Goal: Information Seeking & Learning: Learn about a topic

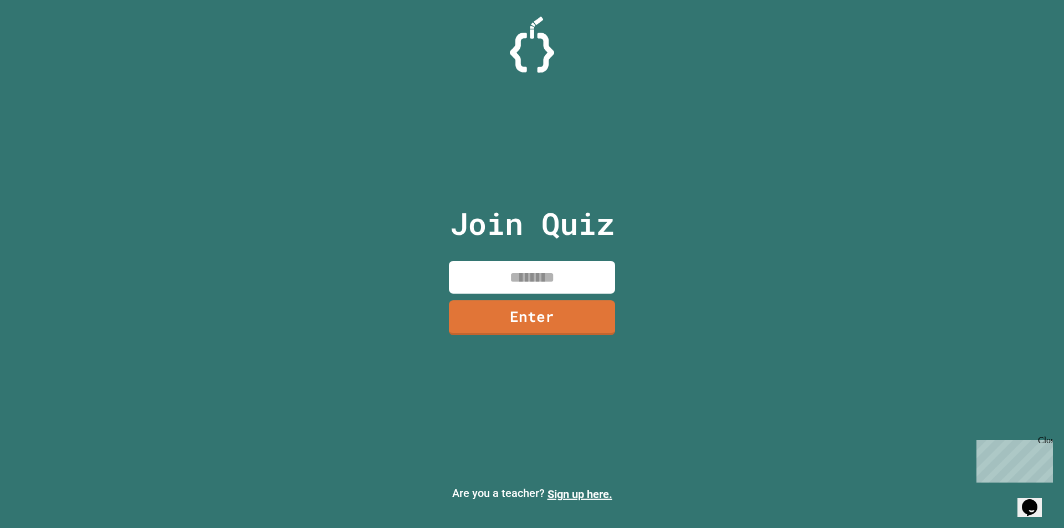
click at [530, 270] on input at bounding box center [532, 277] width 166 height 33
click at [528, 272] on input at bounding box center [532, 277] width 166 height 33
type input "********"
click at [549, 322] on link "Enter" at bounding box center [532, 316] width 164 height 37
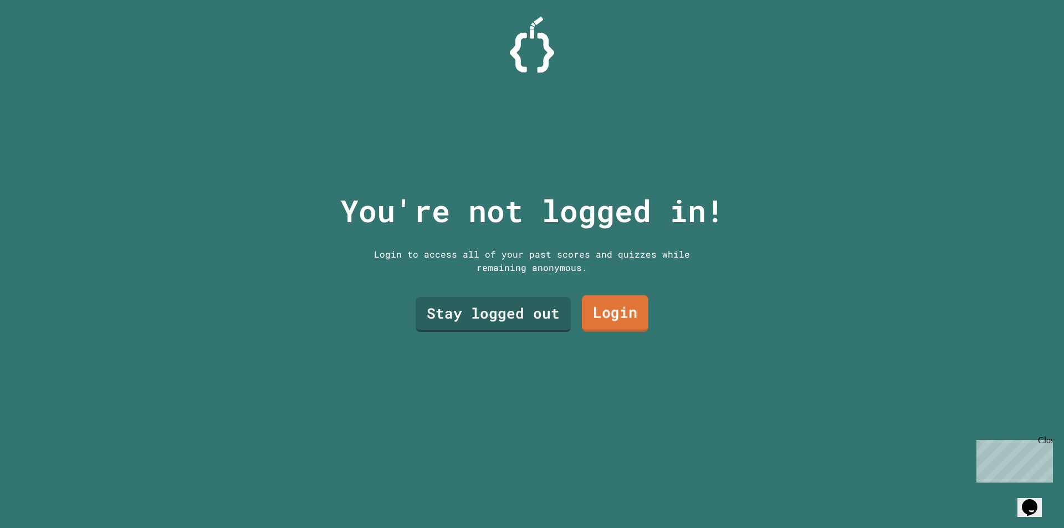
click at [599, 305] on link "Login" at bounding box center [615, 314] width 67 height 37
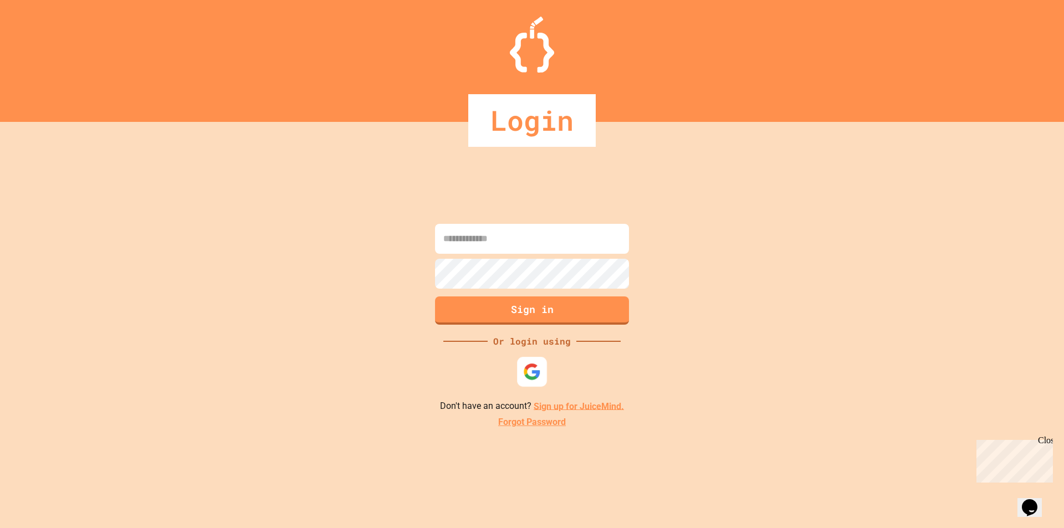
click at [538, 370] on img at bounding box center [532, 372] width 18 height 18
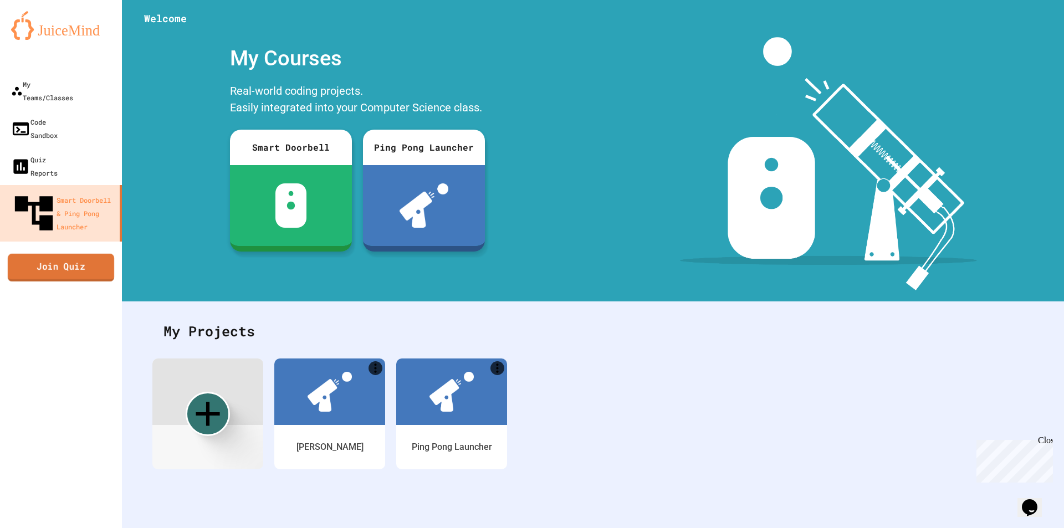
click at [81, 253] on link "Join Quiz" at bounding box center [61, 267] width 106 height 28
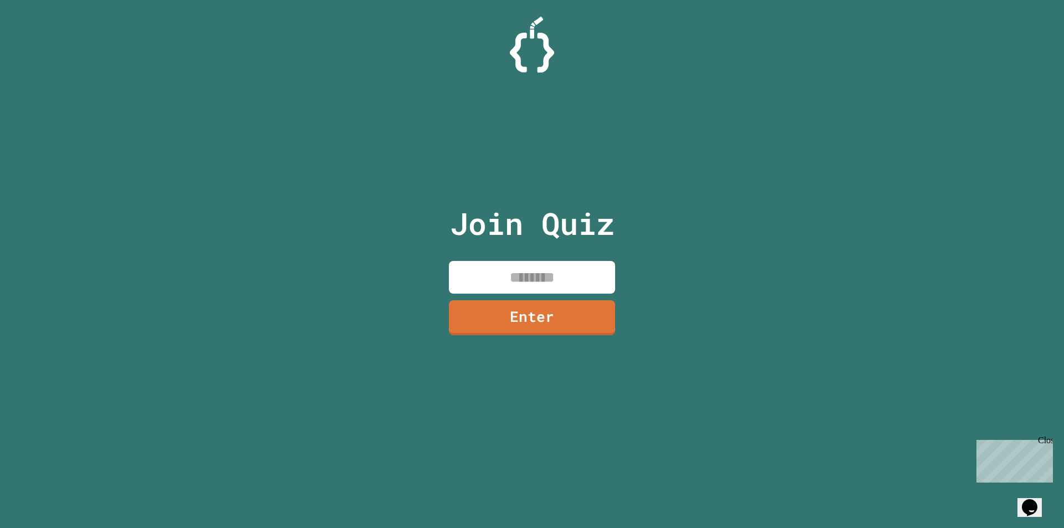
click at [506, 276] on input at bounding box center [532, 277] width 166 height 33
type input "********"
click at [521, 327] on link "Enter" at bounding box center [532, 317] width 170 height 37
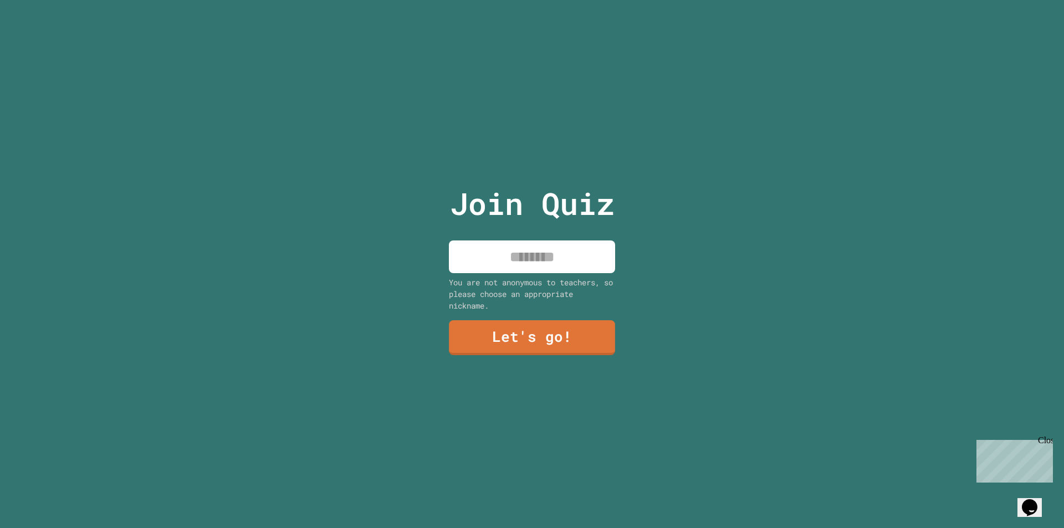
click at [522, 258] on input at bounding box center [532, 257] width 166 height 33
type input "*"
type input "****"
click at [541, 333] on link "Let's go!" at bounding box center [532, 337] width 164 height 37
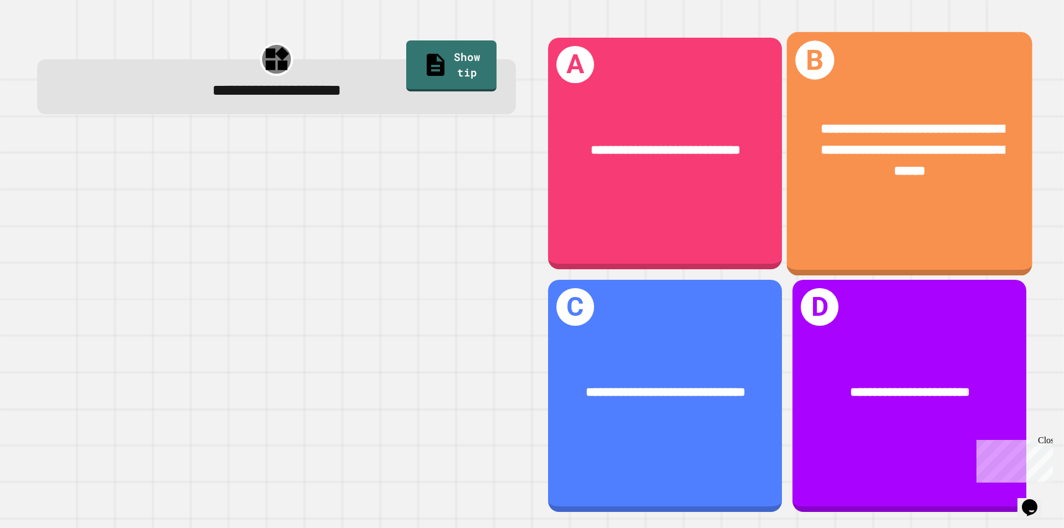
click at [935, 119] on div "**********" at bounding box center [909, 150] width 191 height 62
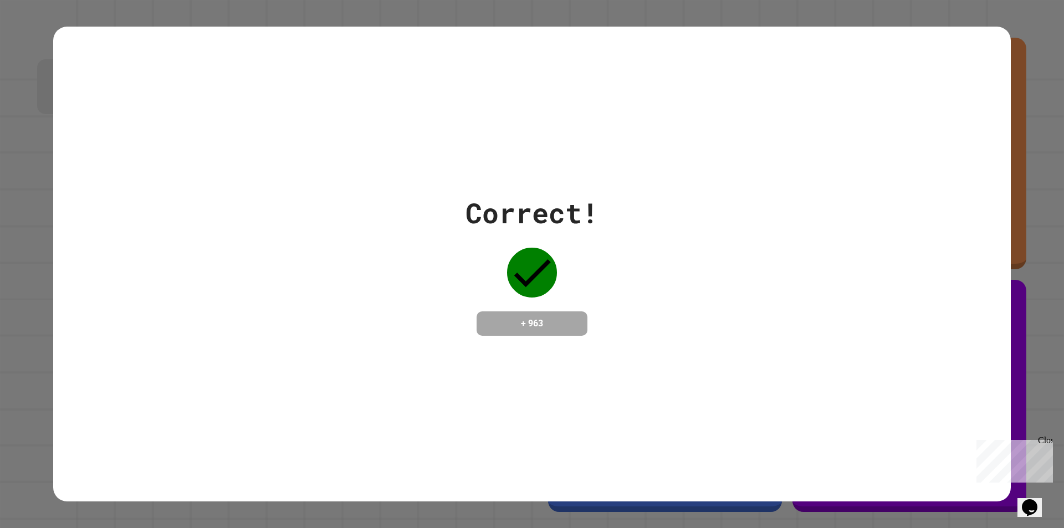
click at [1038, 502] on icon "Chat widget" at bounding box center [1030, 508] width 16 height 17
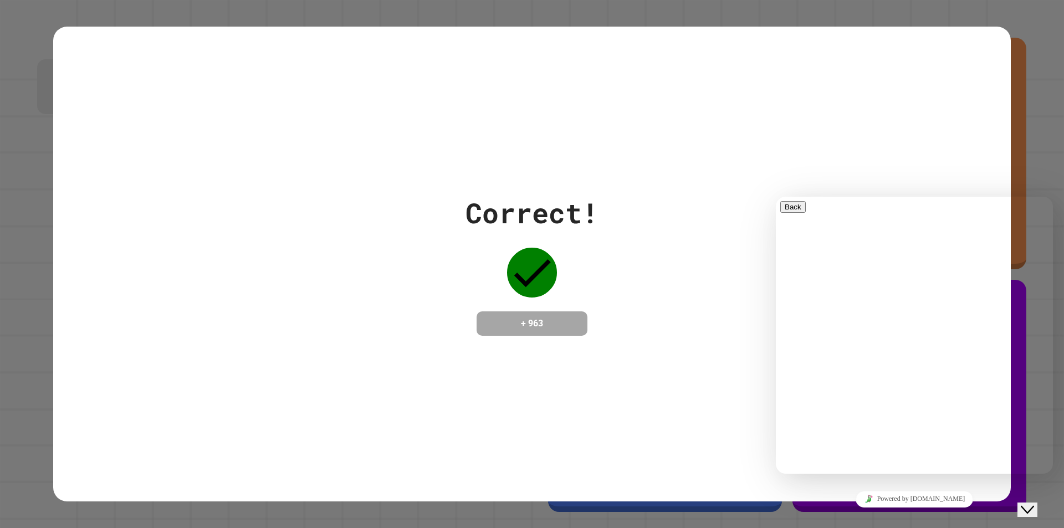
click at [776, 197] on textarea at bounding box center [776, 197] width 0 height 0
type textarea "**********"
click at [781, 522] on button "Insert emoji" at bounding box center [804, 528] width 47 height 12
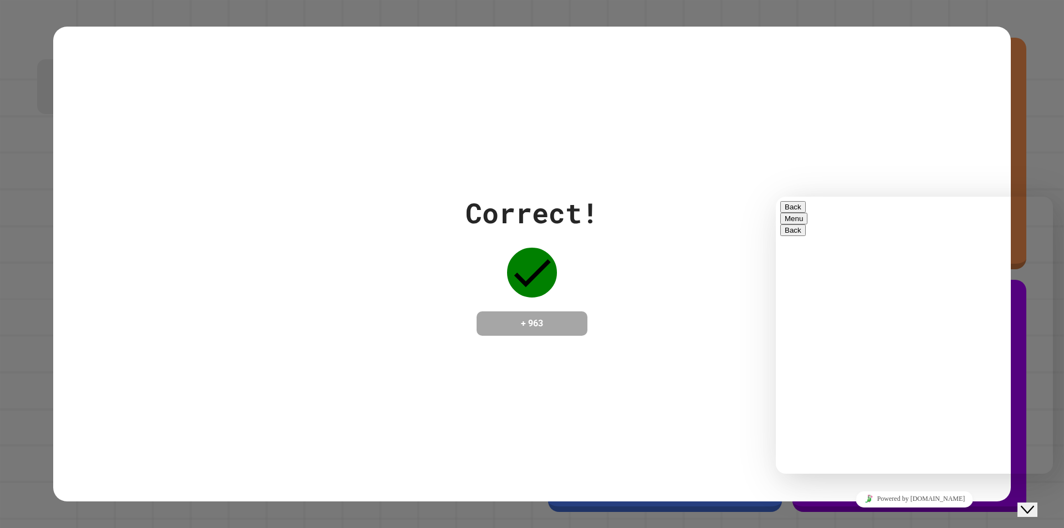
scroll to position [1, 0]
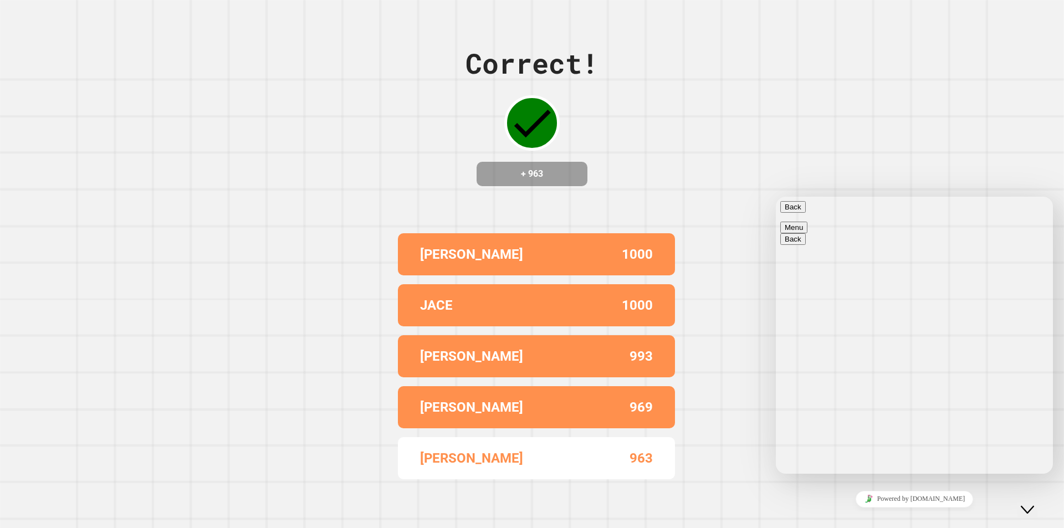
click at [1030, 506] on icon "Chat widget" at bounding box center [1027, 510] width 13 height 8
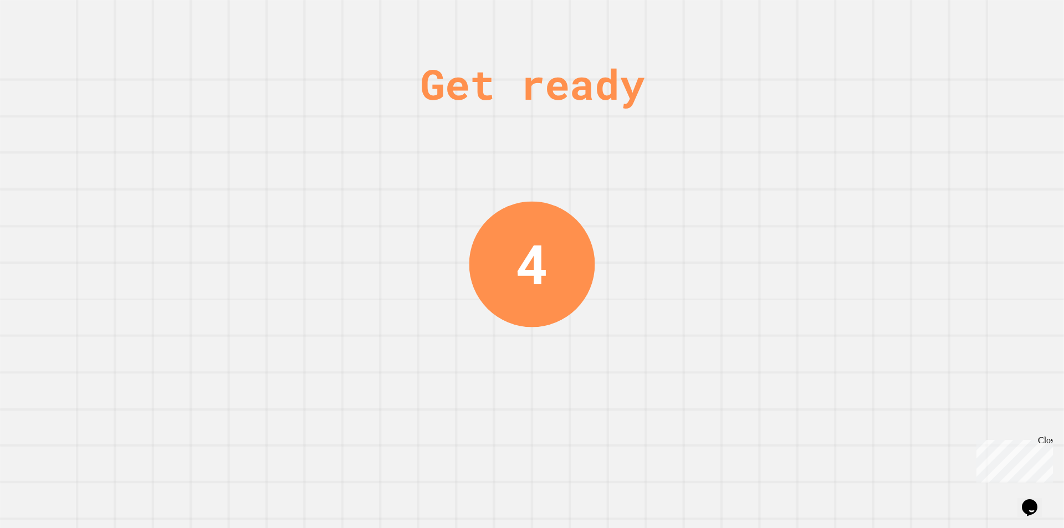
click at [1039, 499] on div "Opens Chat This icon Opens the chat window." at bounding box center [1030, 508] width 18 height 18
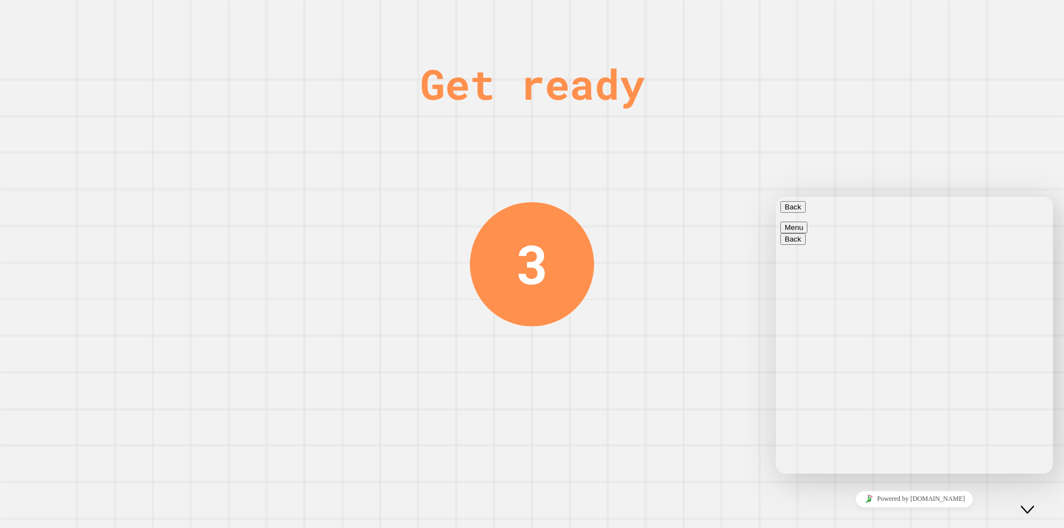
click at [1037, 503] on button "Close Chat This icon closes the chat window." at bounding box center [1028, 510] width 20 height 14
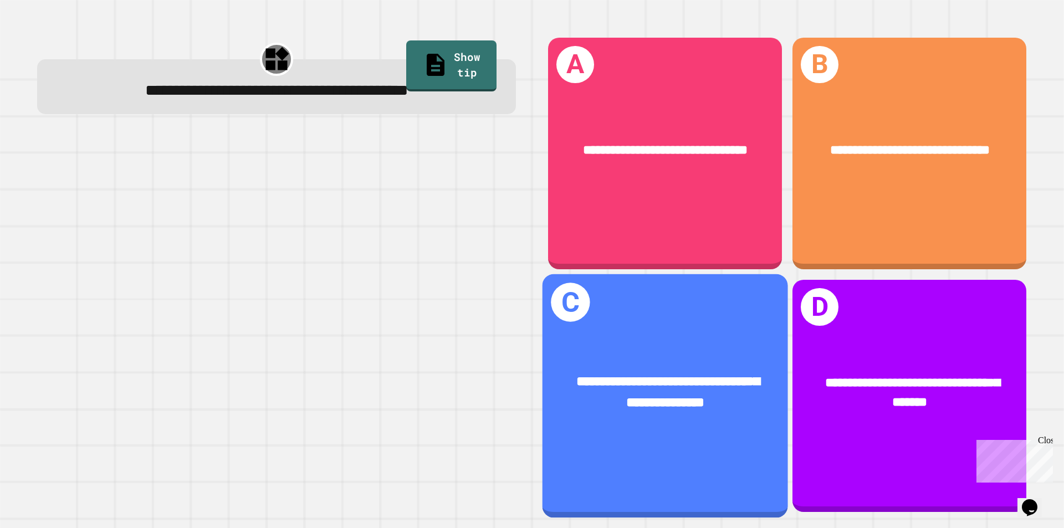
click at [695, 375] on span "**********" at bounding box center [669, 392] width 184 height 34
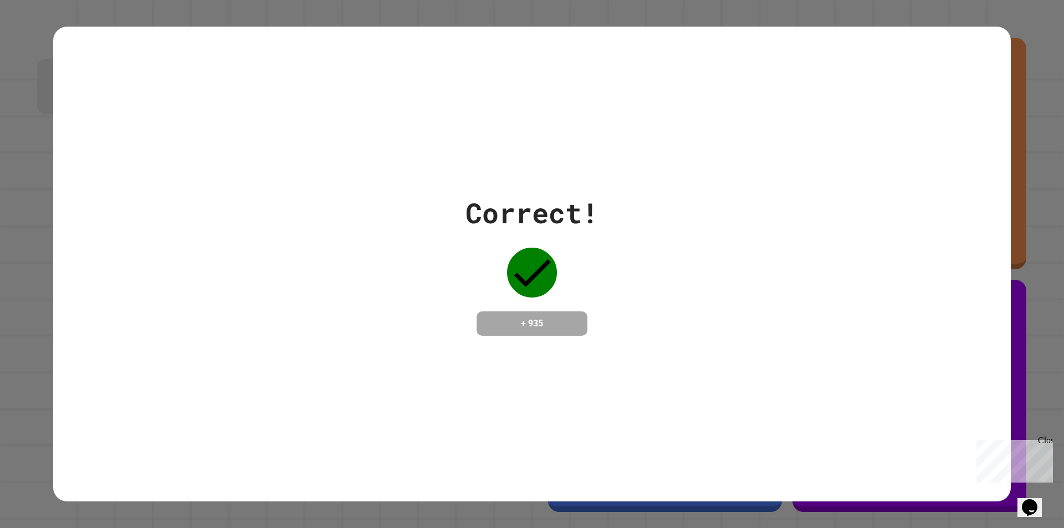
click at [1030, 501] on icon "Chat widget" at bounding box center [1030, 508] width 16 height 17
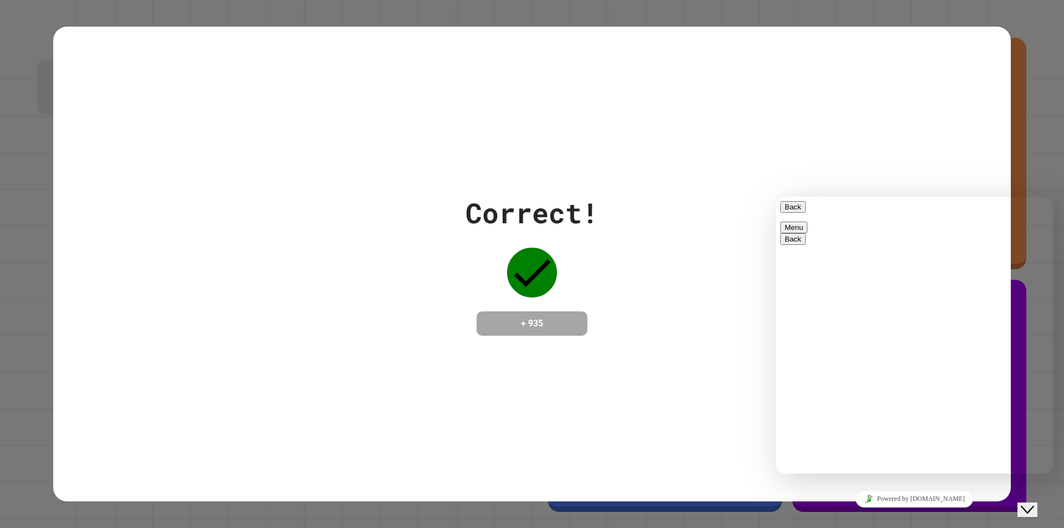
click at [1034, 503] on button "Close Chat This icon closes the chat window." at bounding box center [1028, 510] width 20 height 14
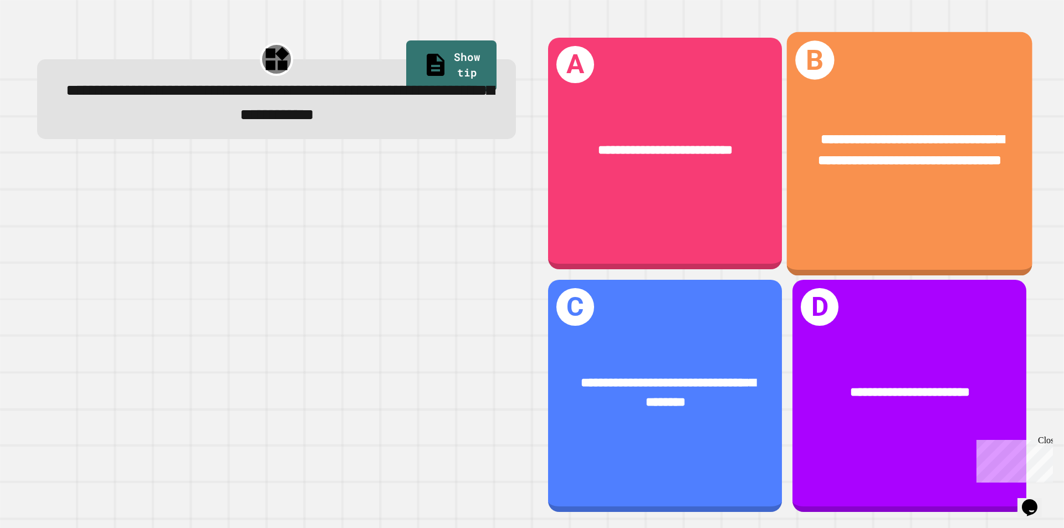
click at [878, 187] on div "**********" at bounding box center [910, 150] width 246 height 95
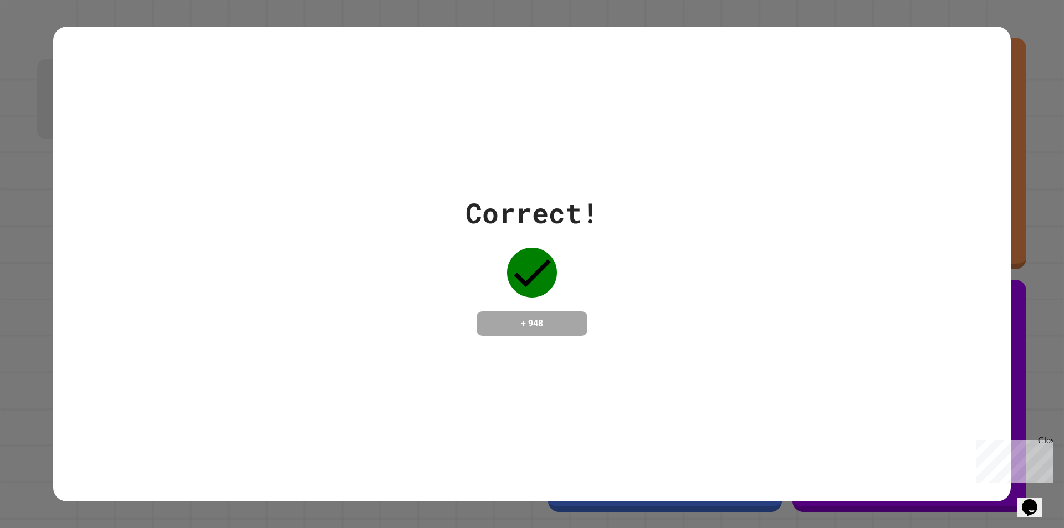
click at [1047, 440] on div "Close" at bounding box center [1045, 443] width 14 height 14
click at [1037, 500] on icon "Chat widget" at bounding box center [1030, 508] width 16 height 17
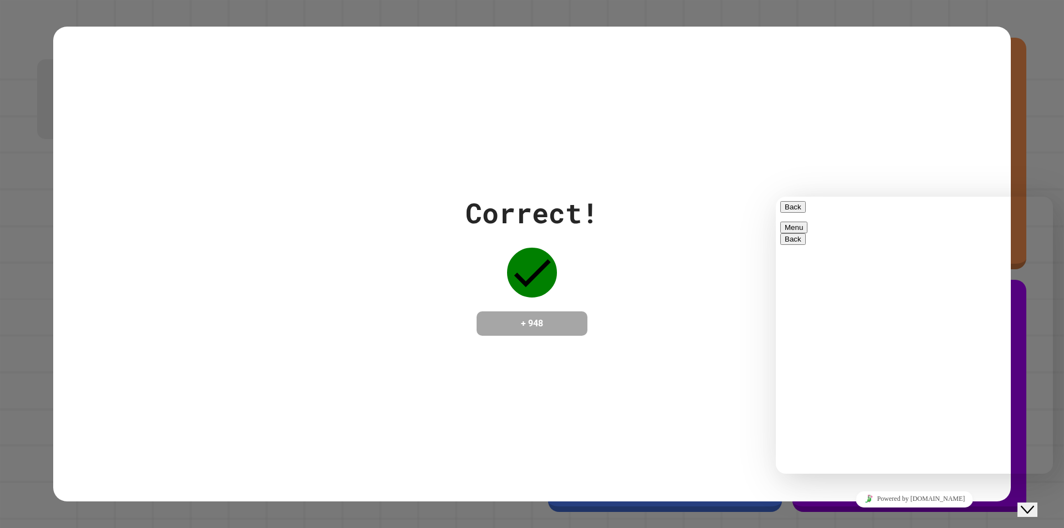
click at [1035, 503] on icon "Close Chat This icon closes the chat window." at bounding box center [1027, 509] width 13 height 13
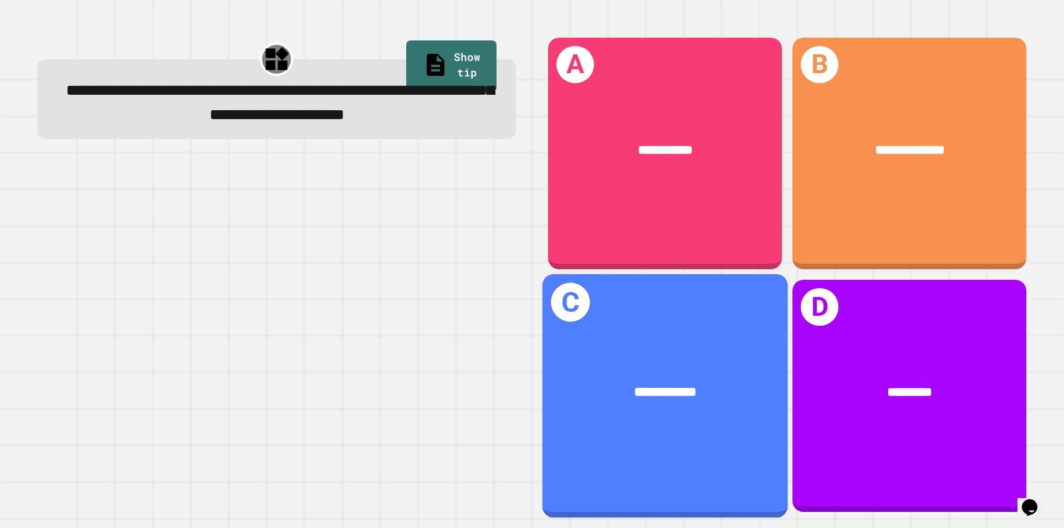
click at [686, 386] on span "**********" at bounding box center [665, 392] width 63 height 13
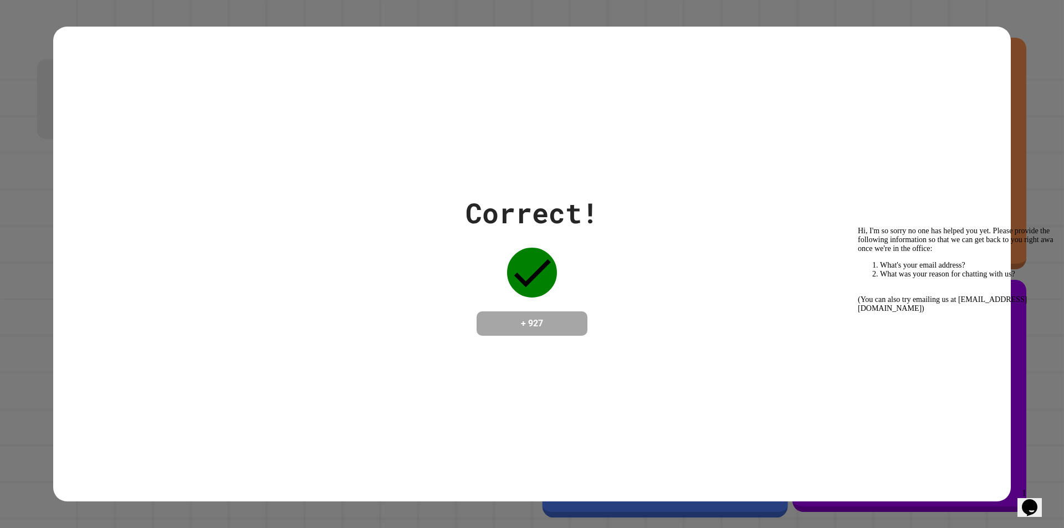
click at [1037, 500] on icon "Chat widget" at bounding box center [1030, 508] width 16 height 17
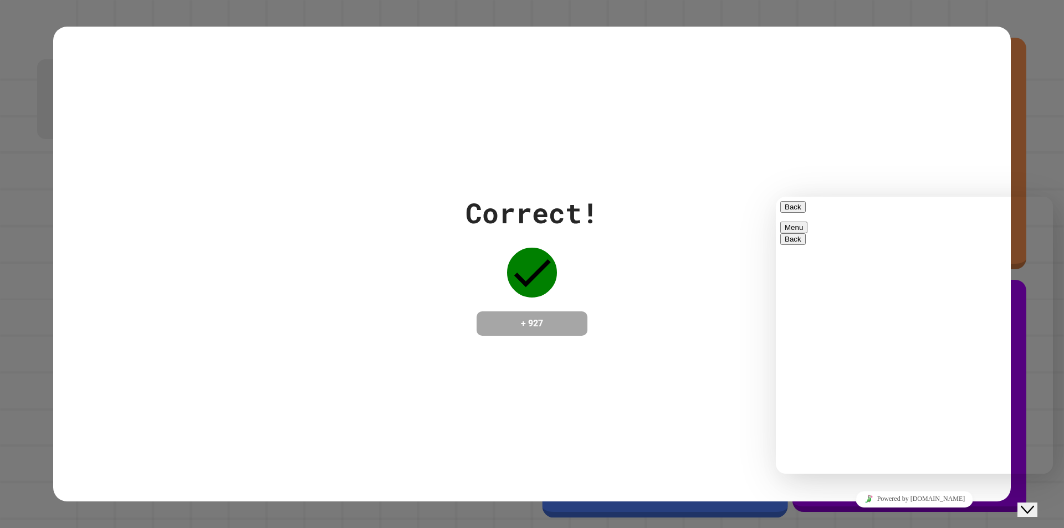
click at [1033, 503] on icon "Close Chat This icon closes the chat window." at bounding box center [1027, 509] width 13 height 13
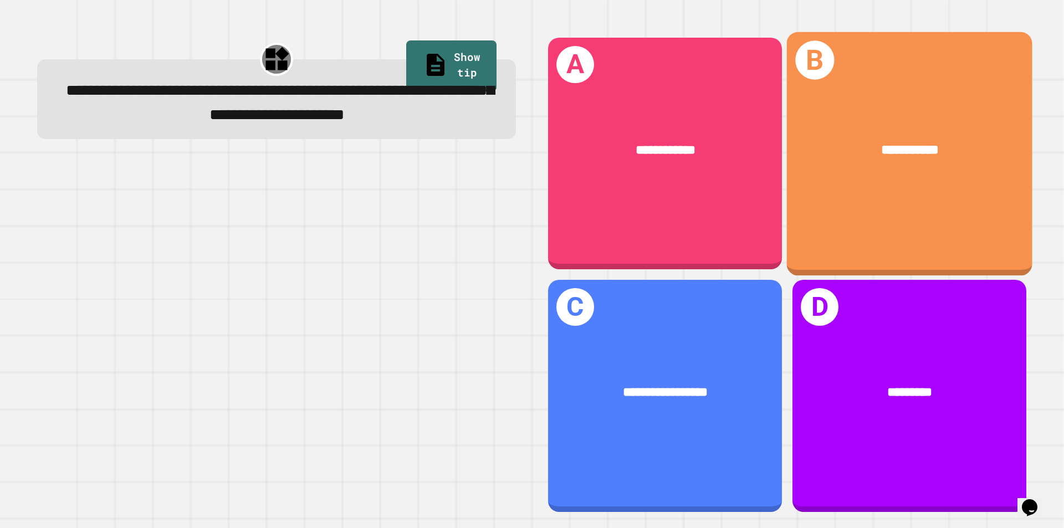
drag, startPoint x: 862, startPoint y: 184, endPoint x: 854, endPoint y: 193, distance: 12.6
click at [854, 193] on div "**********" at bounding box center [910, 153] width 246 height 243
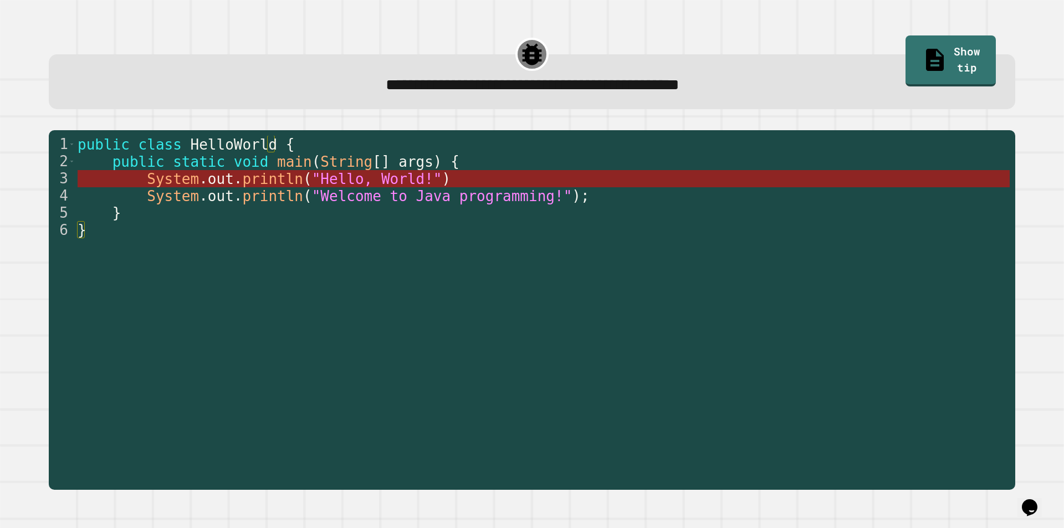
click at [325, 181] on span ""Hello, World!"" at bounding box center [377, 179] width 130 height 17
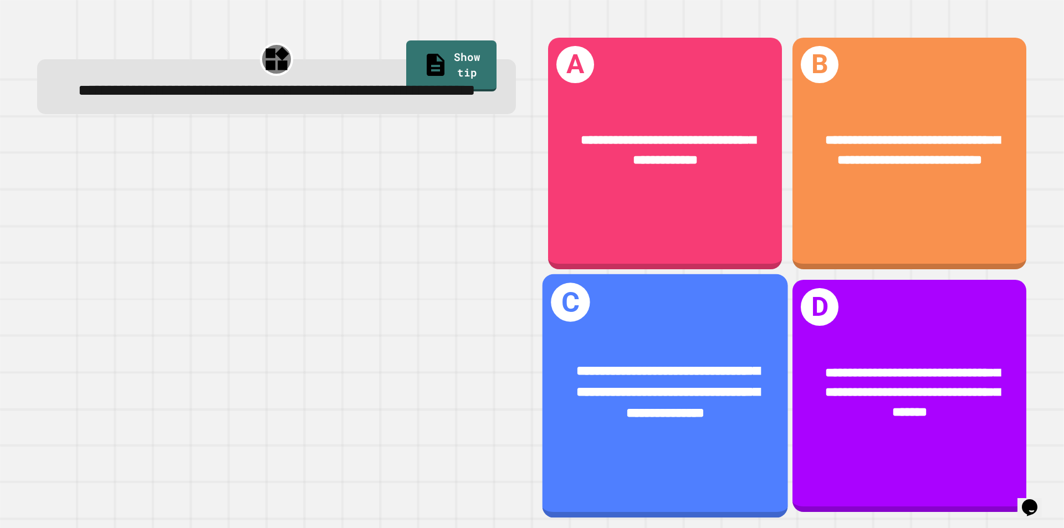
click at [703, 376] on span "**********" at bounding box center [669, 392] width 184 height 55
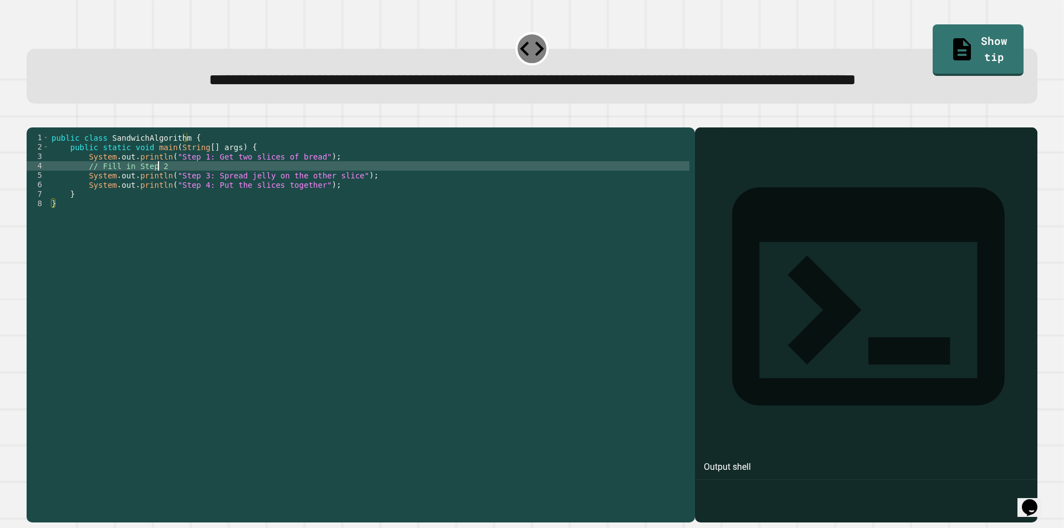
click at [264, 207] on div "public class SandwichAlgorithm { public static void main ( String [ ] args ) { …" at bounding box center [369, 298] width 640 height 330
type textarea "**********"
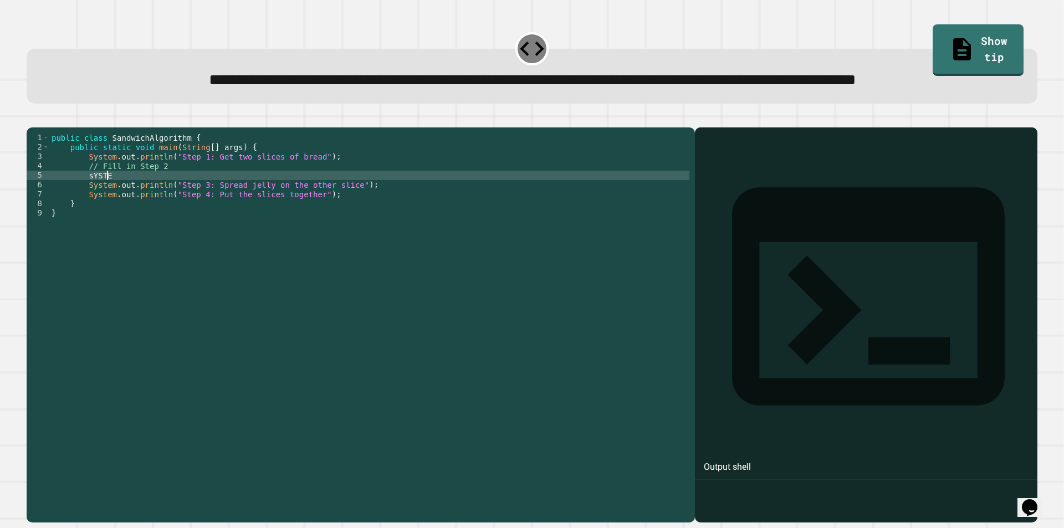
type textarea "******"
click at [950, 42] on icon at bounding box center [963, 48] width 26 height 28
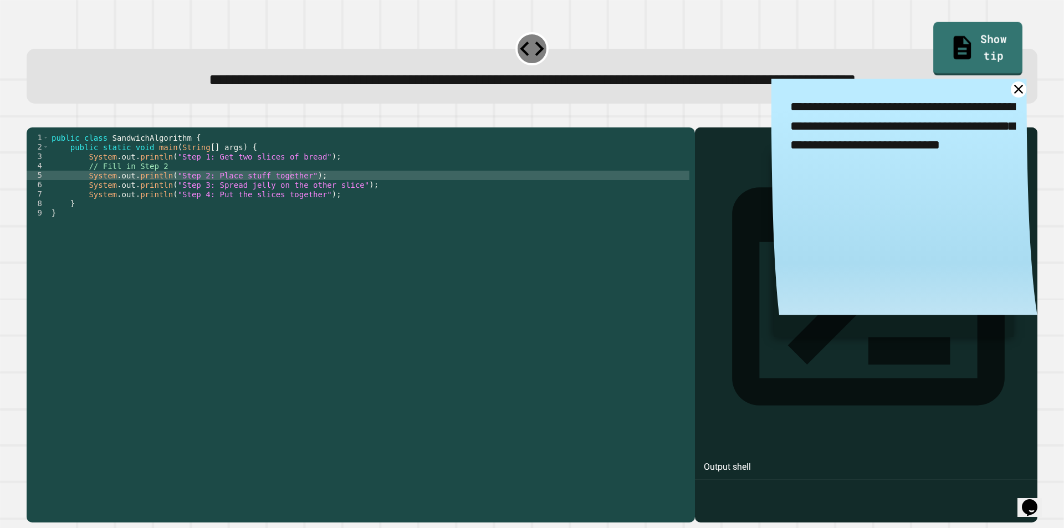
click at [959, 54] on link "Show tip" at bounding box center [978, 49] width 89 height 54
click at [1010, 99] on icon at bounding box center [1019, 89] width 19 height 19
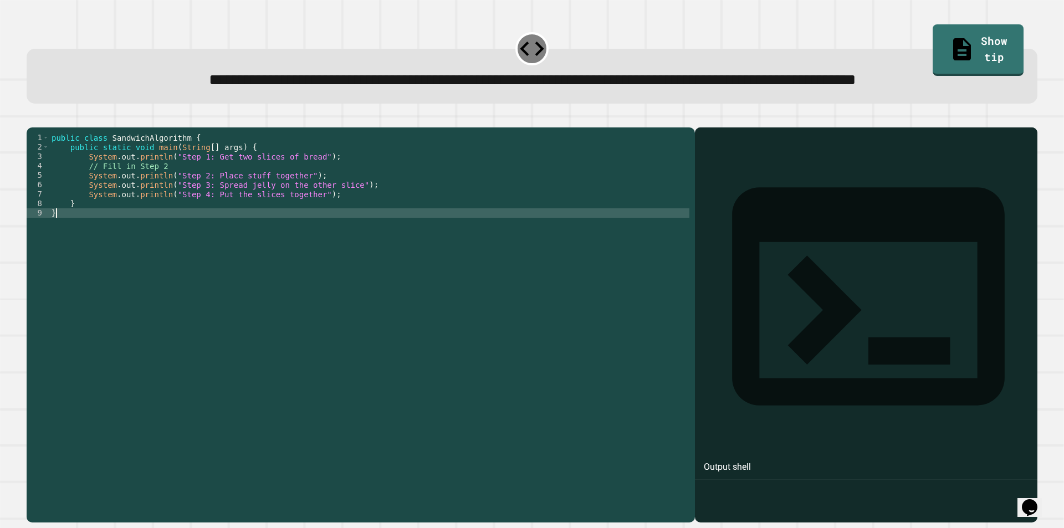
scroll to position [0, 0]
click at [449, 287] on div "public class SandwichAlgorithm { public static void main ( String [ ] args ) { …" at bounding box center [369, 298] width 640 height 330
click at [32, 119] on icon "button" at bounding box center [32, 119] width 0 height 0
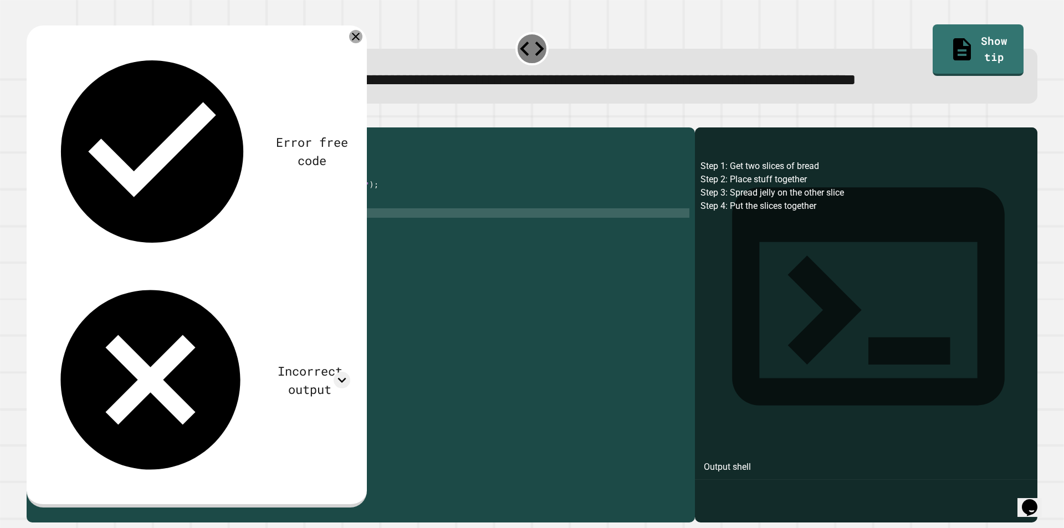
click at [363, 43] on icon at bounding box center [355, 36] width 13 height 13
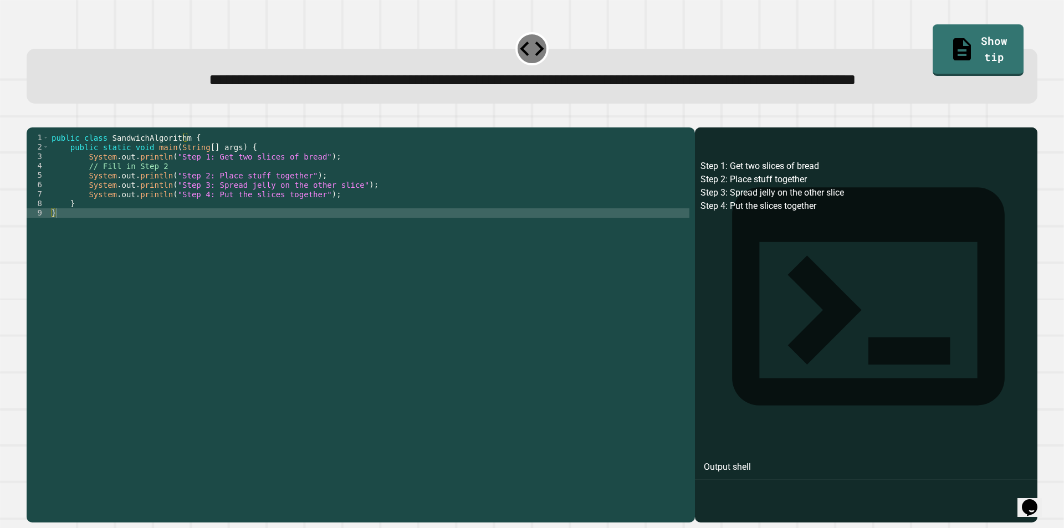
click at [285, 215] on div "public class SandwichAlgorithm { public static void main ( String [ ] args ) { …" at bounding box center [369, 298] width 640 height 330
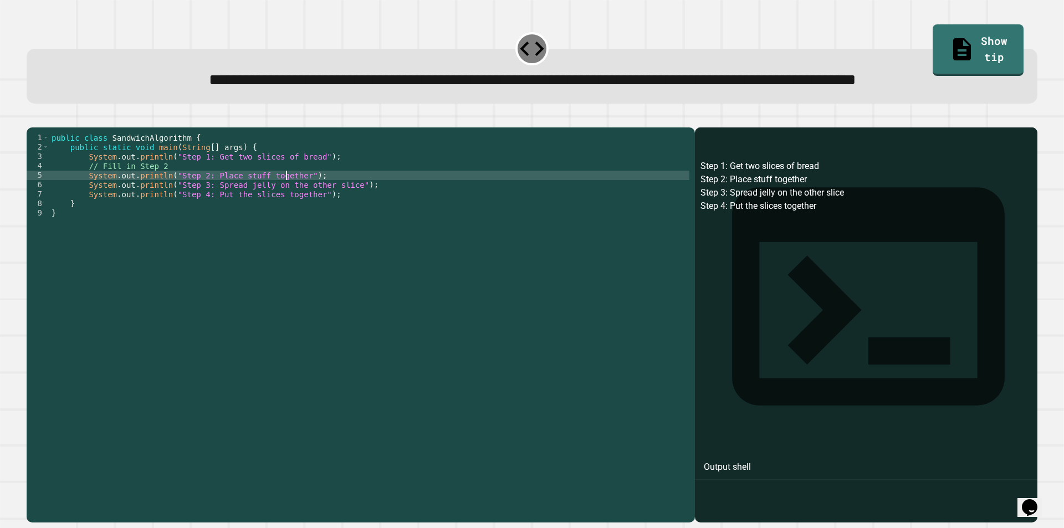
click at [285, 215] on div "public class SandwichAlgorithm { public static void main ( String [ ] args ) { …" at bounding box center [369, 298] width 640 height 330
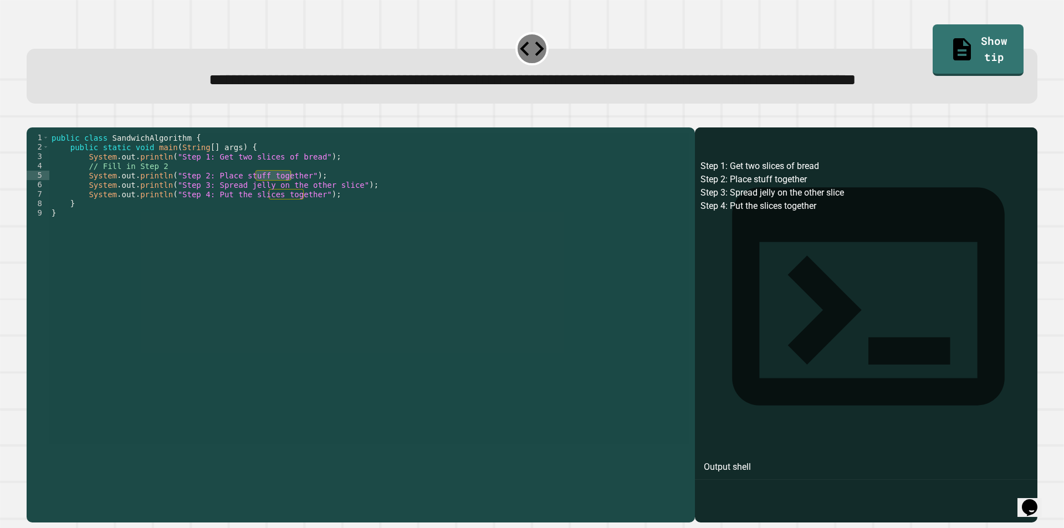
click at [273, 221] on div "public class SandwichAlgorithm { public static void main ( String [ ] args ) { …" at bounding box center [369, 288] width 640 height 311
click at [273, 221] on div "public class SandwichAlgorithm { public static void main ( String [ ] args ) { …" at bounding box center [369, 298] width 640 height 330
click at [308, 208] on div "public class SandwichAlgorithm { public static void main ( String [ ] args ) { …" at bounding box center [369, 298] width 640 height 330
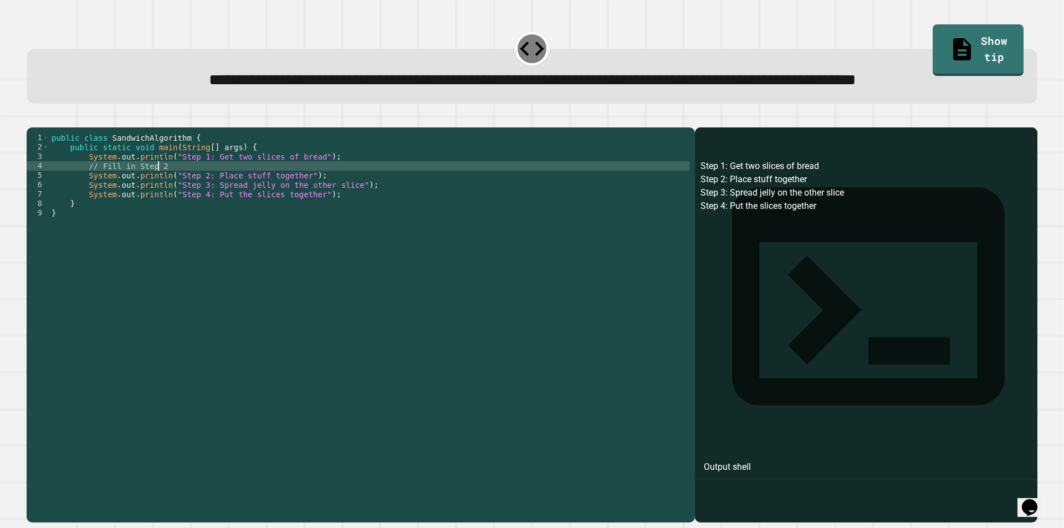
click at [279, 222] on div "public class SandwichAlgorithm { public static void main ( String [ ] args ) { …" at bounding box center [369, 298] width 640 height 330
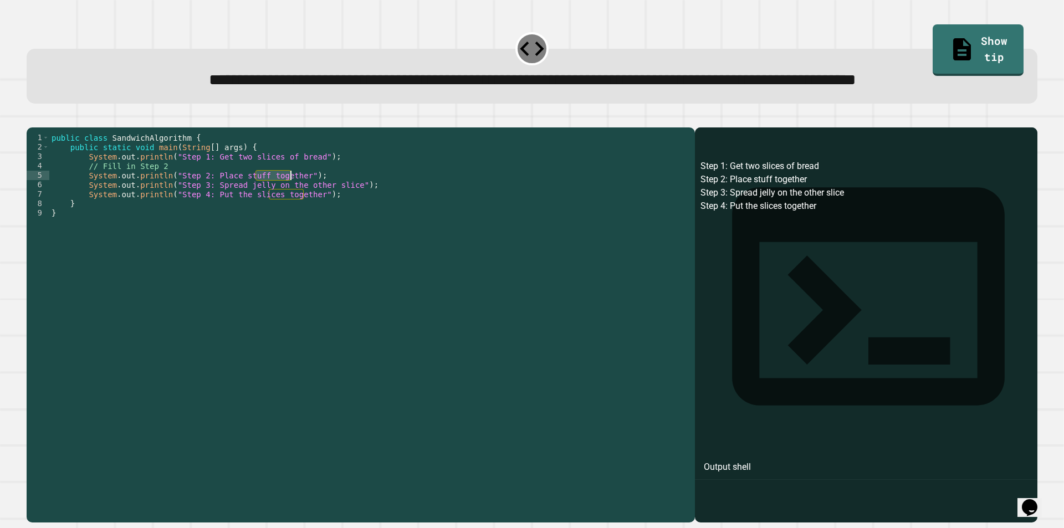
click at [279, 222] on div "public class SandwichAlgorithm { public static void main ( String [ ] args ) { …" at bounding box center [369, 298] width 640 height 330
drag, startPoint x: 335, startPoint y: 228, endPoint x: 204, endPoint y: 230, distance: 131.4
click at [204, 230] on div "public class SandwichAlgorithm { public static void main ( String [ ] args ) { …" at bounding box center [369, 298] width 640 height 330
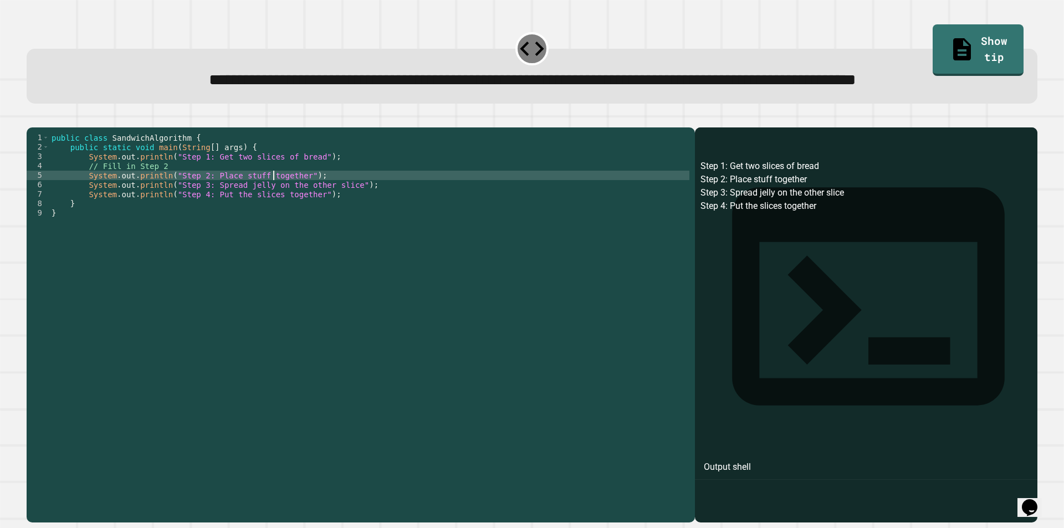
click at [274, 215] on div "public class SandwichAlgorithm { public static void main ( String [ ] args ) { …" at bounding box center [369, 298] width 640 height 330
paste textarea "**********"
click at [252, 217] on div "public class SandwichAlgorithm { public static void main ( String [ ] args ) { …" at bounding box center [369, 298] width 640 height 330
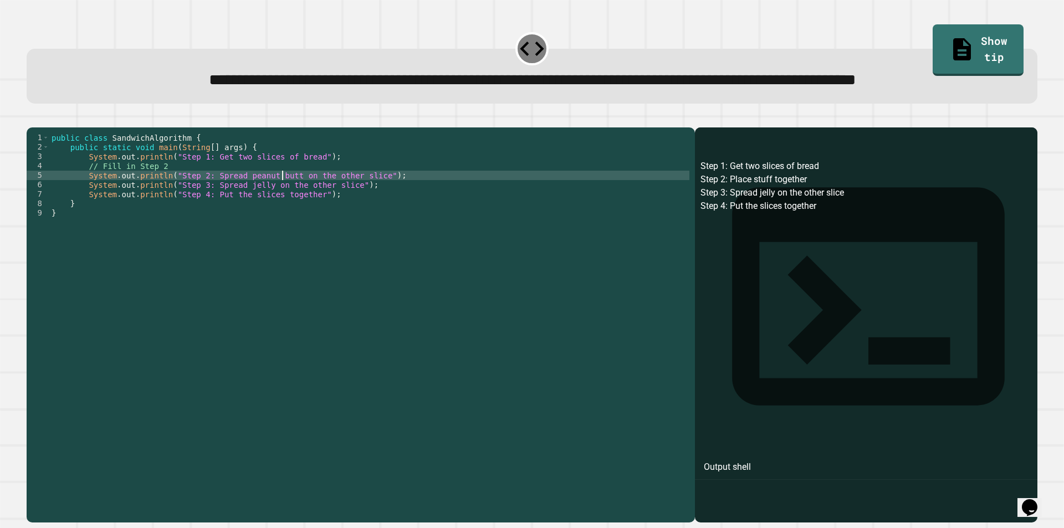
scroll to position [0, 17]
click at [332, 217] on div "public class SandwichAlgorithm { public static void main ( String [ ] args ) { …" at bounding box center [369, 298] width 640 height 330
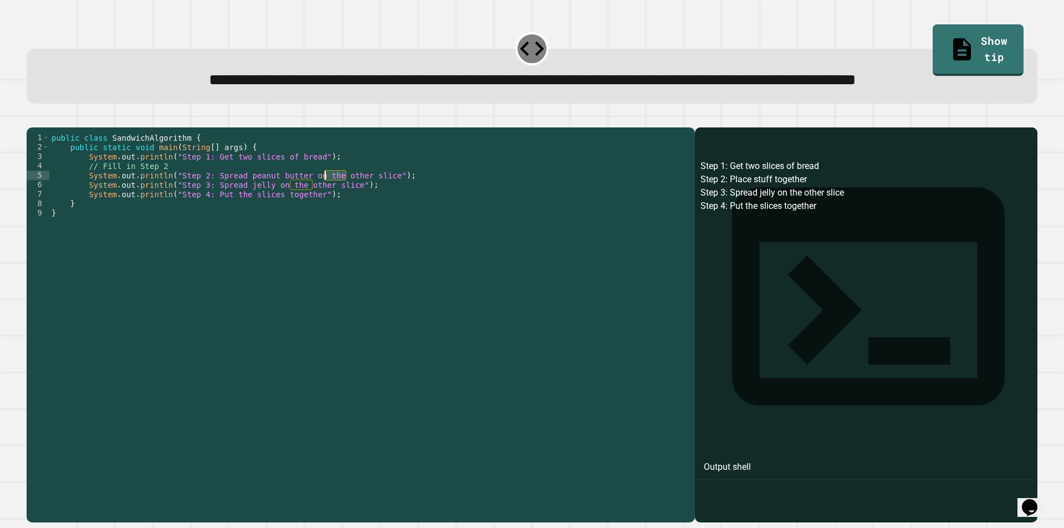
click at [332, 217] on div "public class SandwichAlgorithm { public static void main ( String [ ] args ) { …" at bounding box center [369, 298] width 640 height 330
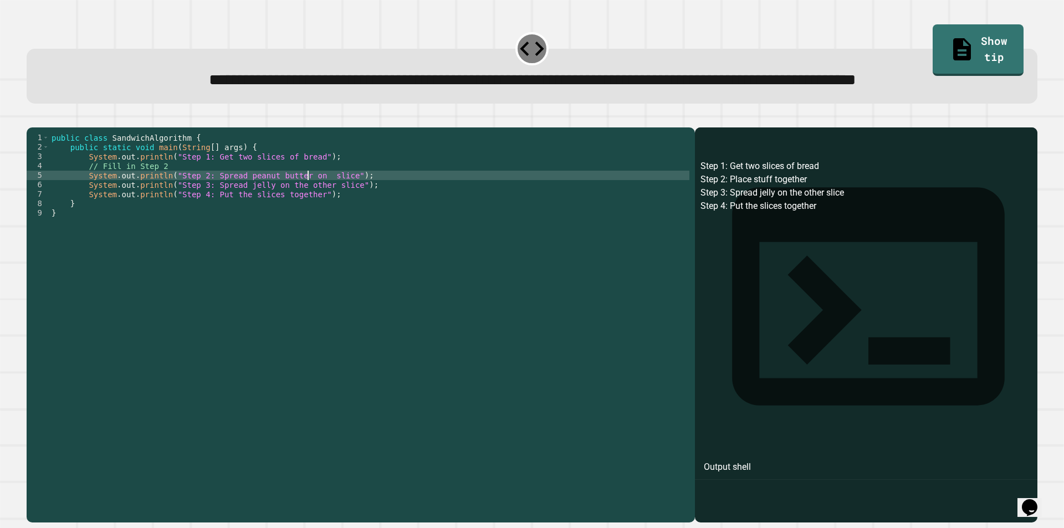
scroll to position [0, 19]
type textarea "**********"
click at [43, 129] on icon "button" at bounding box center [40, 125] width 6 height 8
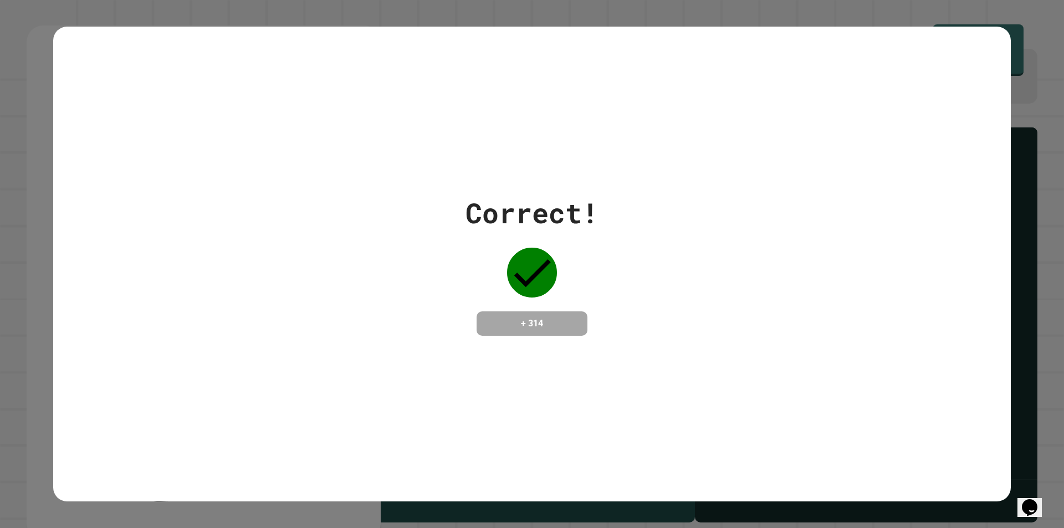
click at [796, 101] on div "Correct! + 314" at bounding box center [532, 265] width 958 height 476
drag, startPoint x: 492, startPoint y: 161, endPoint x: 469, endPoint y: 159, distance: 23.4
click at [469, 159] on div "Correct! + 314" at bounding box center [532, 265] width 958 height 476
click at [468, 159] on div "Correct! + 314" at bounding box center [532, 265] width 958 height 476
drag, startPoint x: 468, startPoint y: 159, endPoint x: 401, endPoint y: 152, distance: 66.8
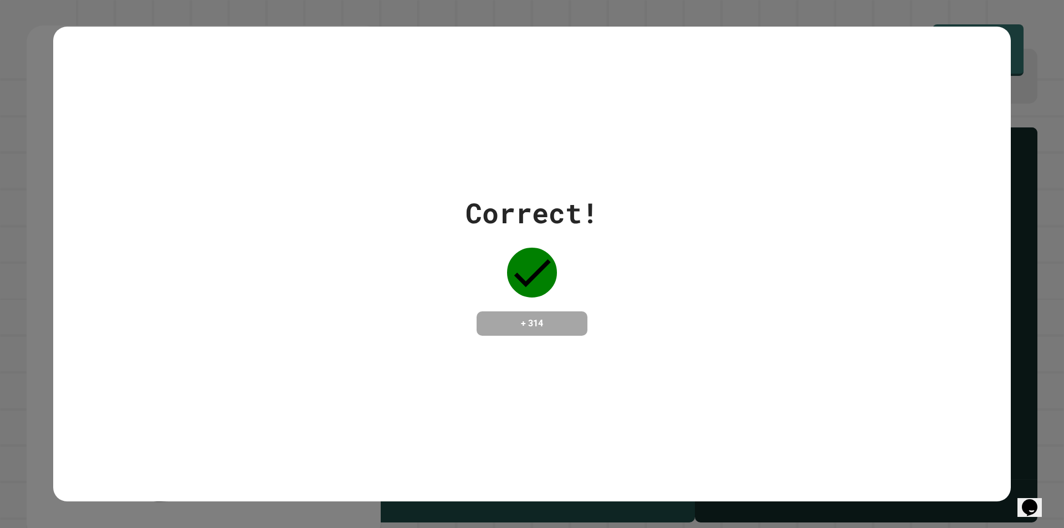
click at [401, 152] on div "Correct! + 314" at bounding box center [532, 265] width 958 height 476
click at [398, 152] on div "Correct! + 314" at bounding box center [532, 265] width 958 height 476
drag, startPoint x: 307, startPoint y: 136, endPoint x: 271, endPoint y: 153, distance: 40.4
click at [287, 143] on div "Correct! + 314" at bounding box center [532, 265] width 958 height 476
drag, startPoint x: 801, startPoint y: 114, endPoint x: 635, endPoint y: 140, distance: 168.4
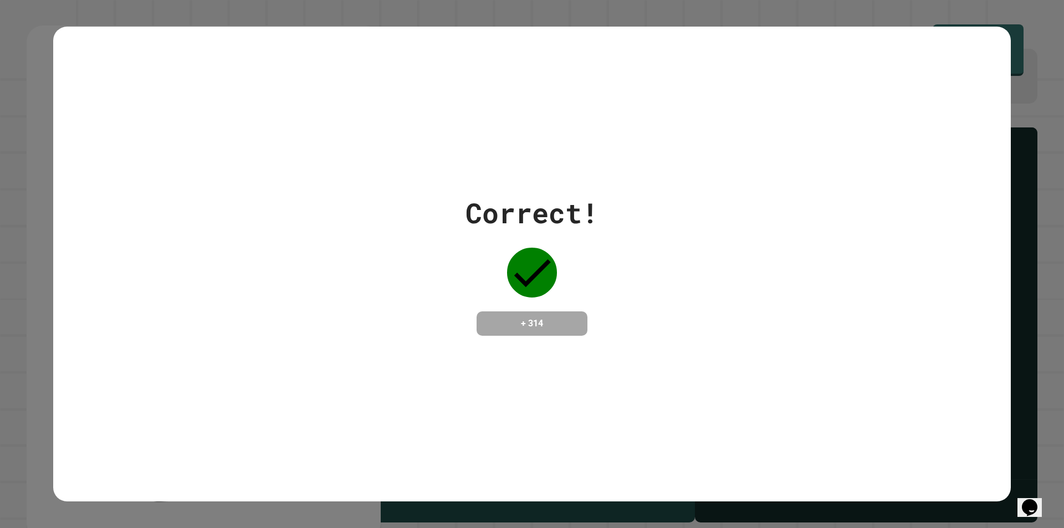
click at [648, 138] on div "Correct! + 314" at bounding box center [532, 265] width 958 height 476
drag, startPoint x: 470, startPoint y: 126, endPoint x: 338, endPoint y: 146, distance: 134.1
click at [338, 146] on div "Correct! + 314" at bounding box center [532, 265] width 958 height 476
drag, startPoint x: 562, startPoint y: 404, endPoint x: 555, endPoint y: 406, distance: 7.0
drag, startPoint x: 555, startPoint y: 406, endPoint x: 273, endPoint y: 316, distance: 296.3
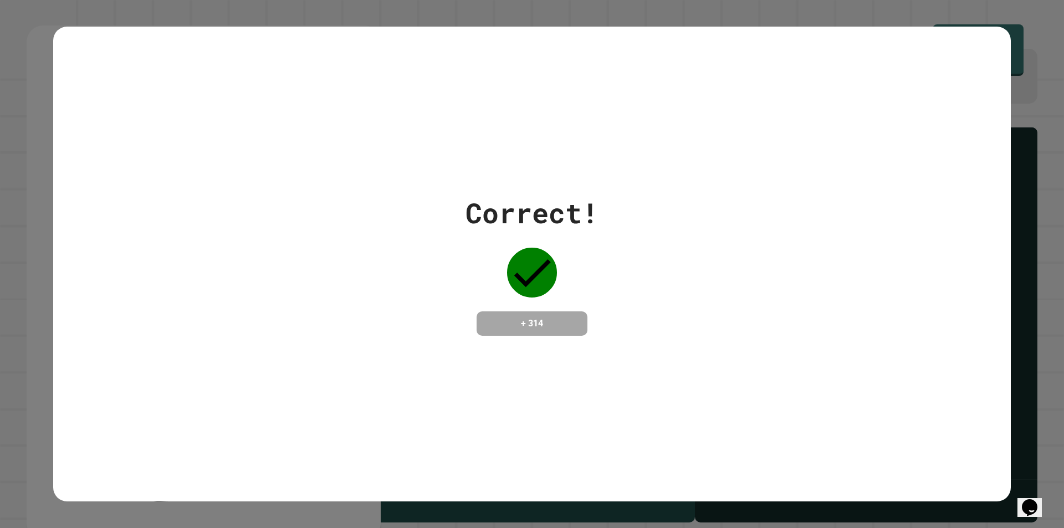
click at [273, 316] on div "Correct! + 314" at bounding box center [532, 264] width 958 height 144
drag, startPoint x: 334, startPoint y: 278, endPoint x: 539, endPoint y: 109, distance: 265.9
click at [539, 109] on div "Correct! + 314" at bounding box center [532, 265] width 958 height 476
drag, startPoint x: 539, startPoint y: 109, endPoint x: 793, endPoint y: 277, distance: 303.7
drag, startPoint x: 793, startPoint y: 277, endPoint x: 527, endPoint y: 379, distance: 284.7
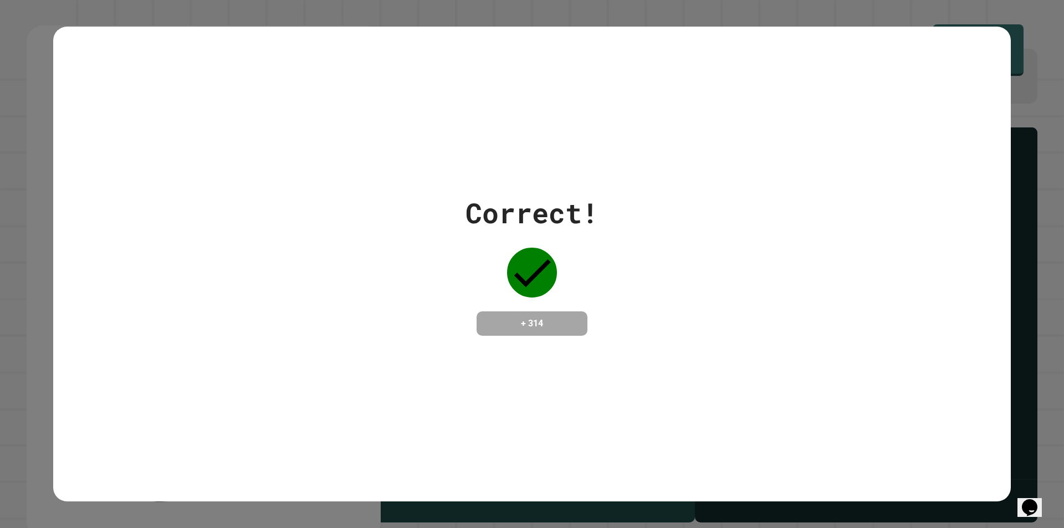
click at [527, 379] on div "Correct! + 314" at bounding box center [532, 265] width 958 height 476
click at [329, 249] on div "Correct! + 314" at bounding box center [532, 264] width 958 height 144
click at [537, 157] on div "Correct! + 314" at bounding box center [532, 265] width 958 height 476
drag, startPoint x: 537, startPoint y: 157, endPoint x: 500, endPoint y: 156, distance: 37.2
click at [500, 156] on div "Correct! + 314" at bounding box center [532, 265] width 958 height 476
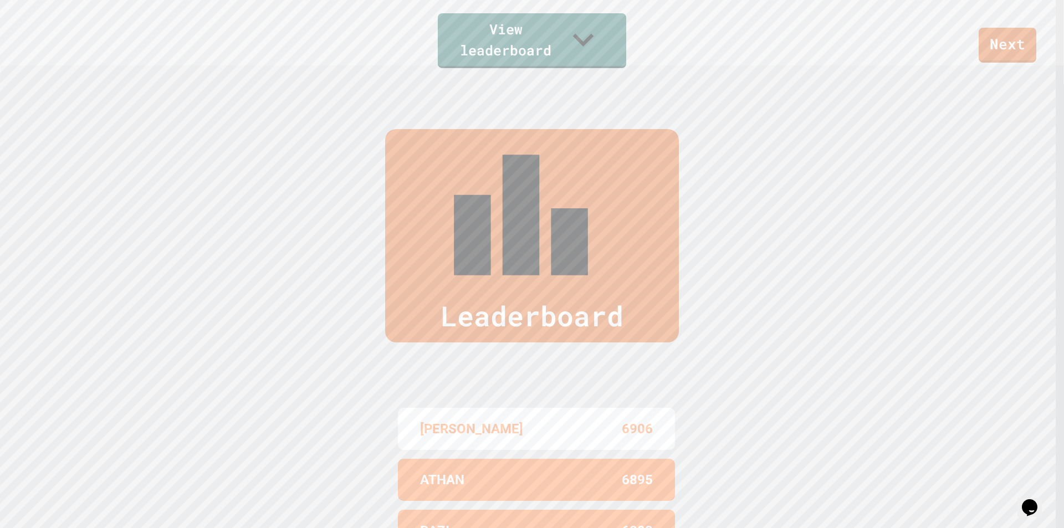
scroll to position [0, 0]
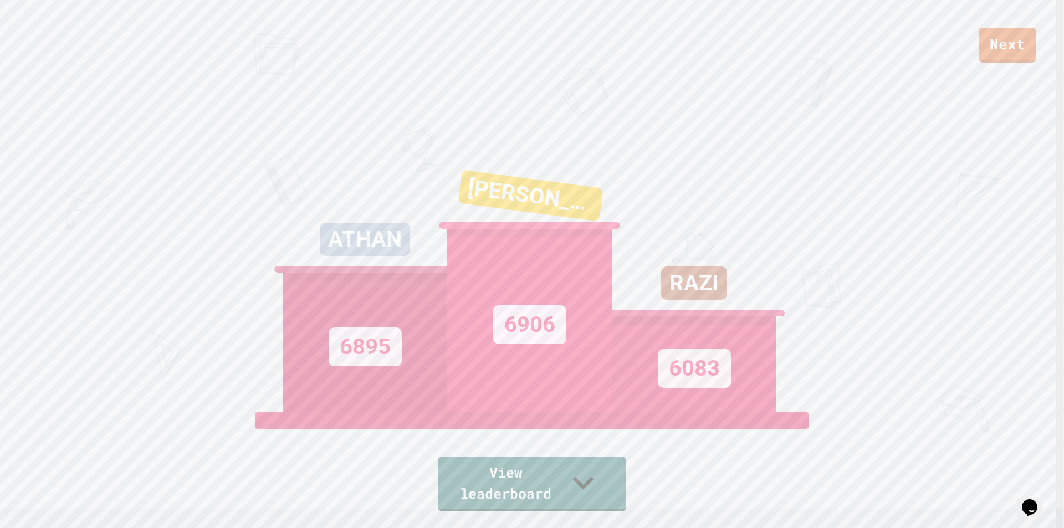
drag, startPoint x: 632, startPoint y: 64, endPoint x: 850, endPoint y: 89, distance: 219.3
click at [632, 64] on div "Next ATHAN 6895 [PERSON_NAME] 6906 RAZI 6083 View leaderboard" at bounding box center [532, 264] width 1064 height 528
click at [1011, 70] on div "Next ATHAN 6895 [PERSON_NAME] 6906 RAZI 6083 View leaderboard" at bounding box center [532, 264] width 1064 height 528
click at [1006, 55] on link "Next" at bounding box center [1008, 45] width 58 height 35
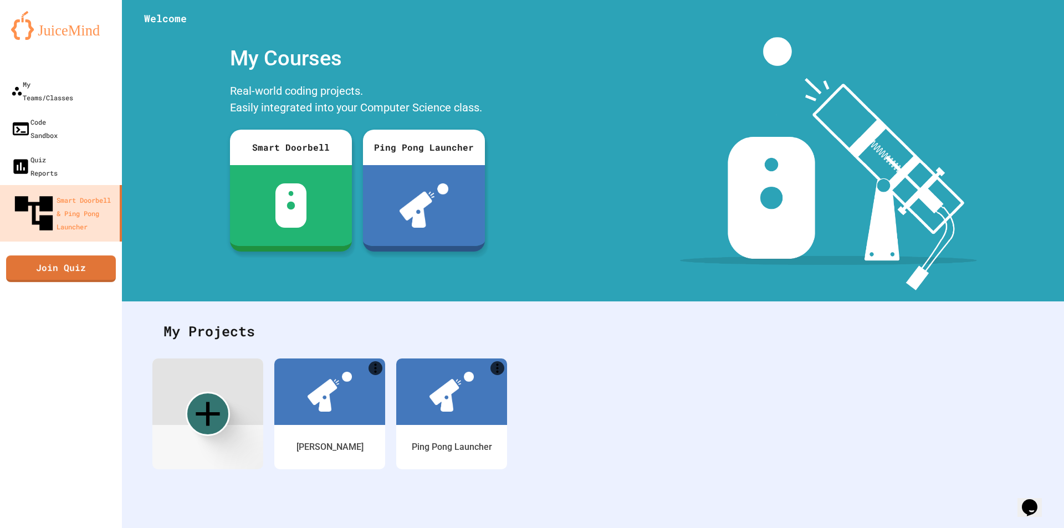
click at [31, 256] on link "Join Quiz" at bounding box center [61, 269] width 110 height 27
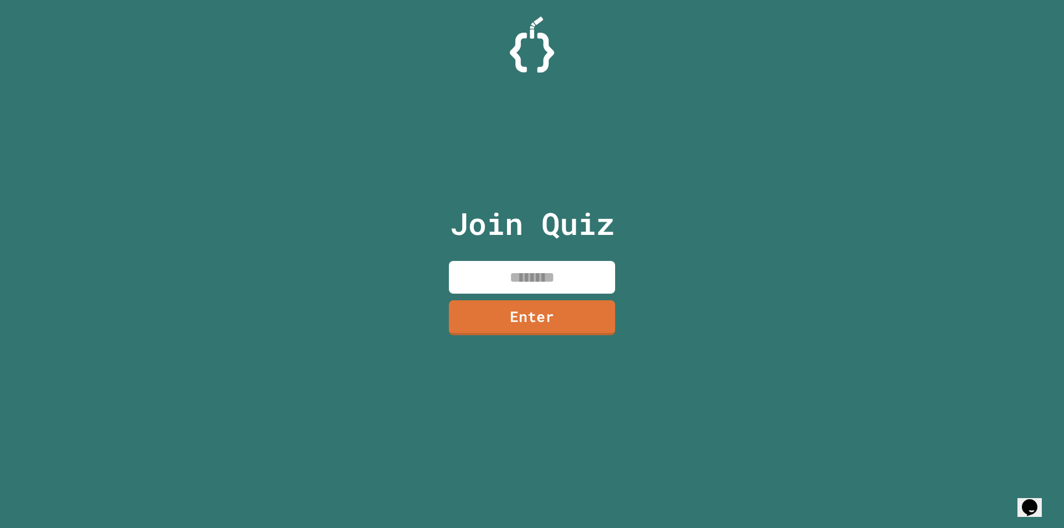
click at [537, 286] on input at bounding box center [532, 277] width 166 height 33
type input "********"
click at [548, 322] on link "Enter" at bounding box center [532, 317] width 169 height 37
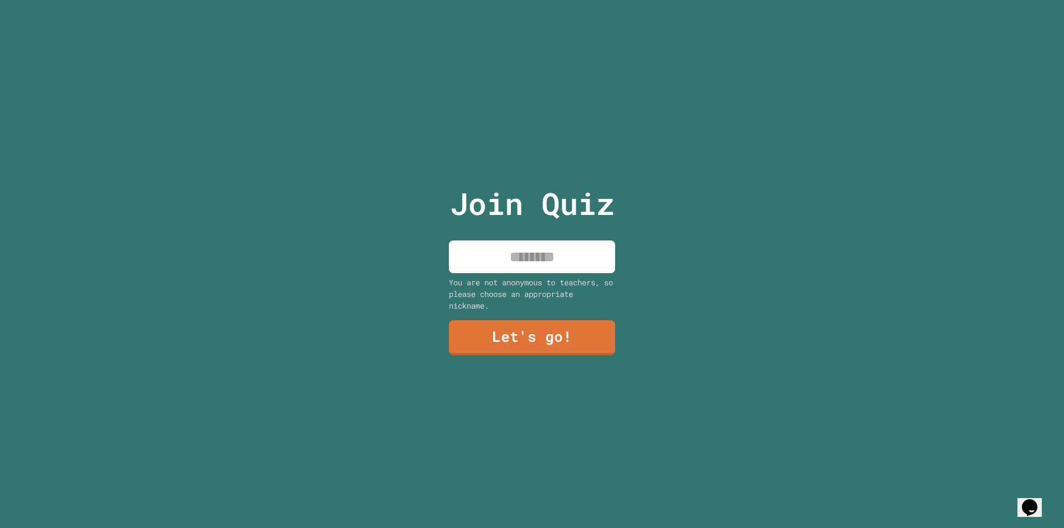
click at [533, 255] on input at bounding box center [532, 257] width 166 height 33
type input "****"
click at [502, 325] on link "Let's go!" at bounding box center [532, 336] width 156 height 37
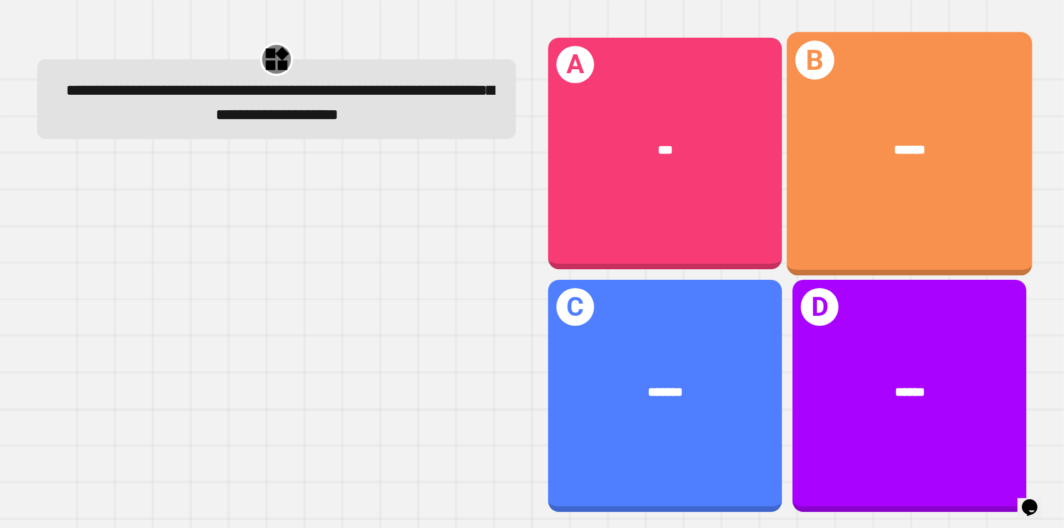
click at [896, 189] on div "B ******" at bounding box center [910, 153] width 246 height 243
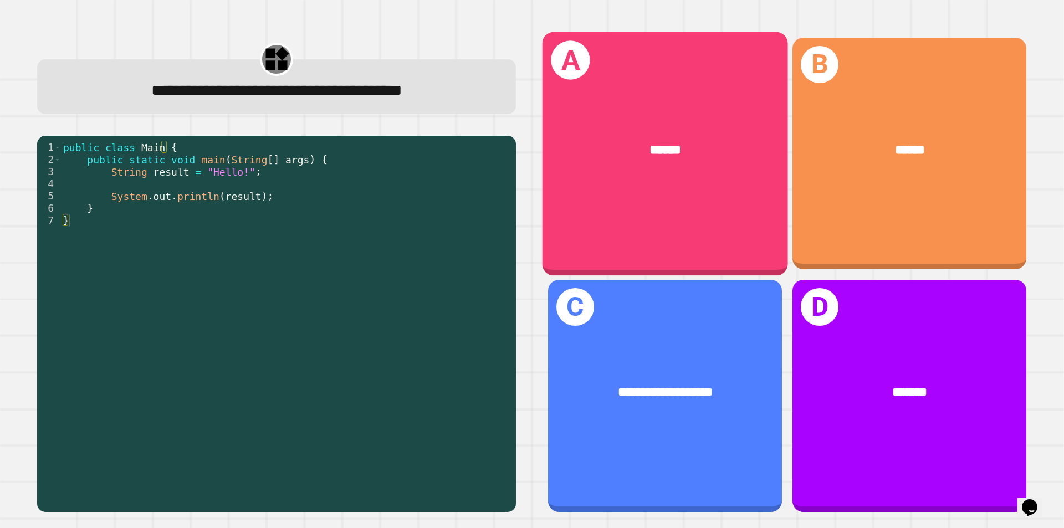
click at [682, 146] on div "******" at bounding box center [665, 150] width 191 height 21
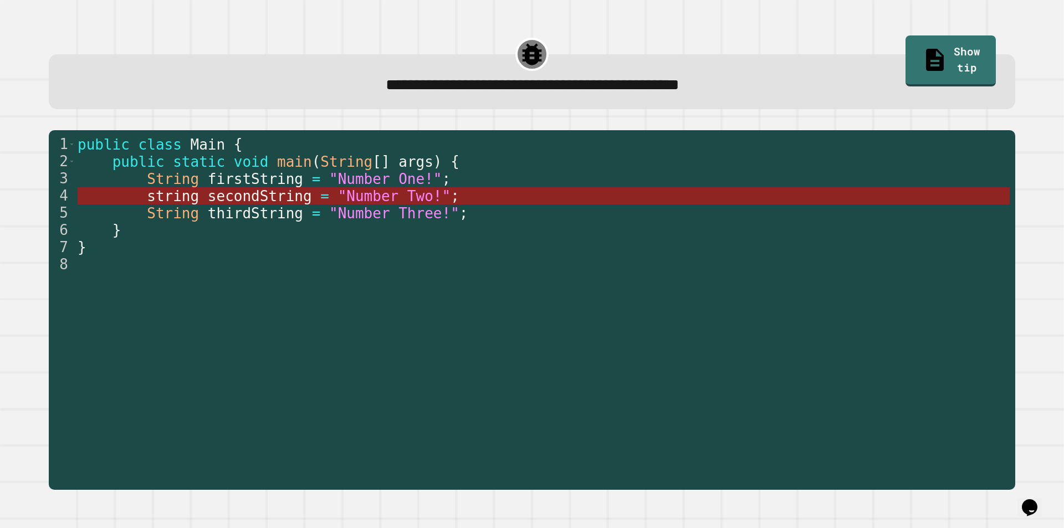
click at [338, 201] on span ""Number Two!"" at bounding box center [394, 196] width 113 height 17
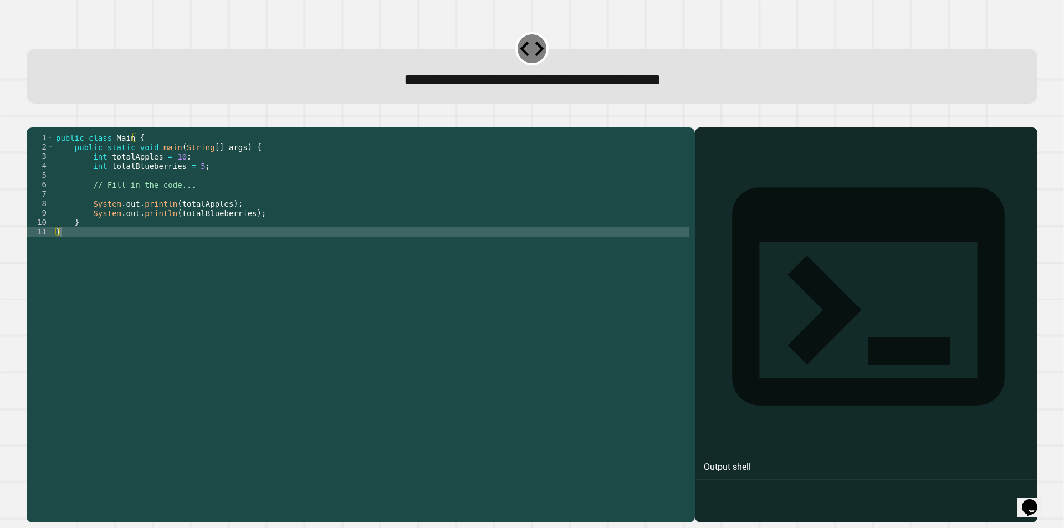
click at [187, 179] on div "public class Main { public static void main ( String [ ] args ) { int totalAppl…" at bounding box center [372, 312] width 636 height 358
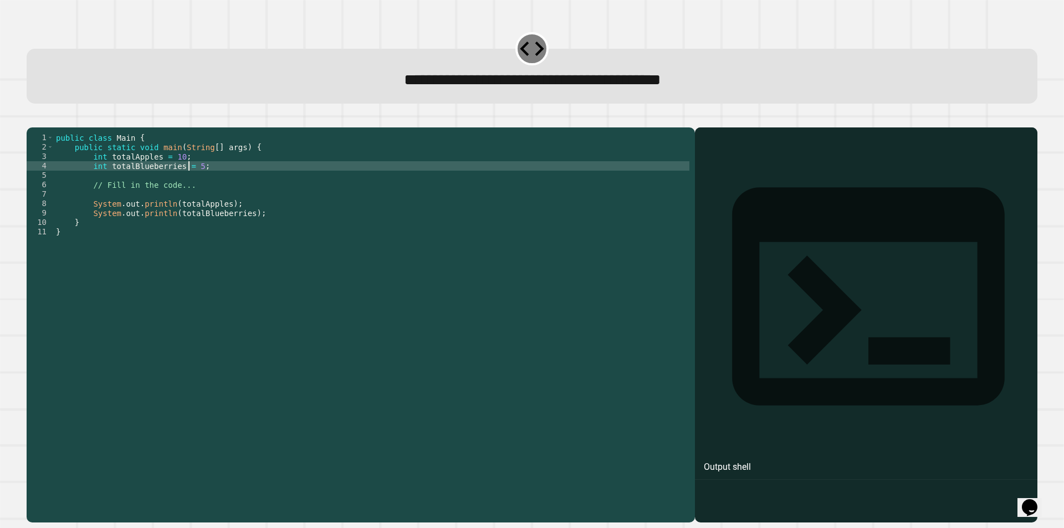
click at [187, 179] on div "public class Main { public static void main ( String [ ] args ) { int totalAppl…" at bounding box center [372, 312] width 636 height 358
type textarea "**********"
click at [32, 119] on button "button" at bounding box center [32, 119] width 0 height 0
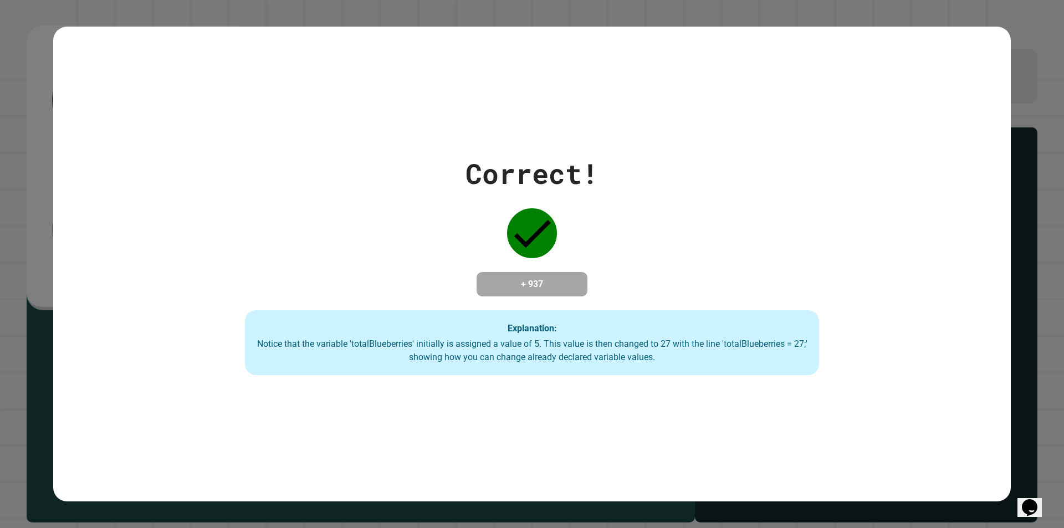
click at [676, 230] on div "Correct! + 937 Explanation: Notice that the variable 'totalBlueberries' initial…" at bounding box center [532, 264] width 821 height 223
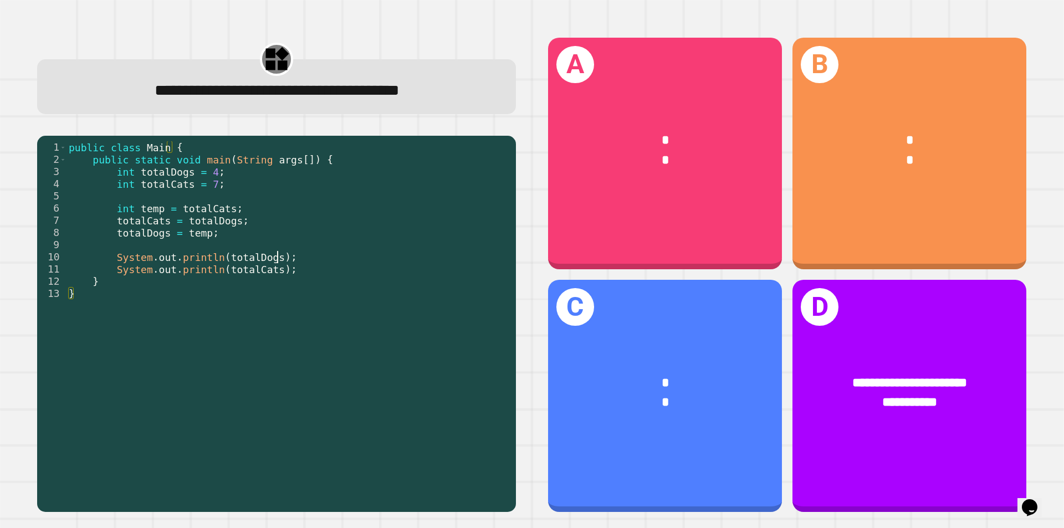
click at [283, 261] on div "public class Main { public static void main ( String args [ ]) { int totalDogs …" at bounding box center [289, 324] width 444 height 366
click at [292, 268] on div "public class Main { public static void main ( String args [ ]) { int totalDogs …" at bounding box center [289, 324] width 444 height 366
click at [155, 174] on div "public class Main { public static void main ( String args [ ]) { int totalDogs …" at bounding box center [289, 324] width 444 height 366
click at [194, 226] on div "public class Main { public static void main ( String args [ ]) { int totalDogs …" at bounding box center [289, 324] width 444 height 366
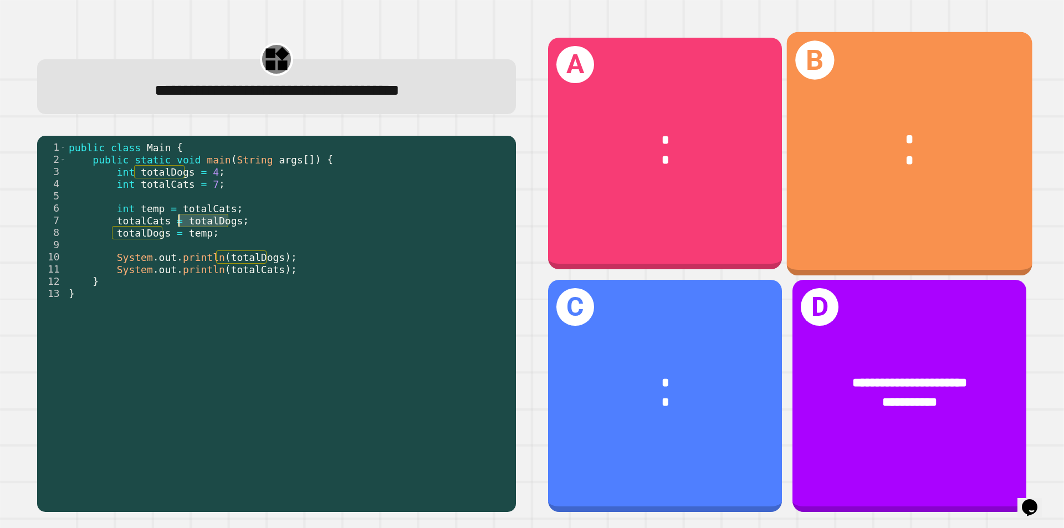
click at [843, 151] on div "*" at bounding box center [909, 161] width 191 height 21
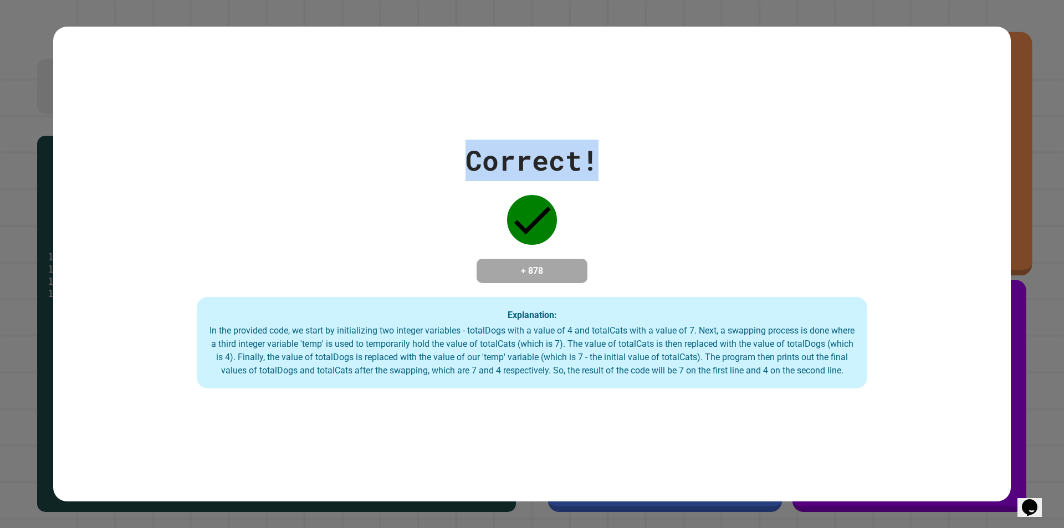
drag, startPoint x: 465, startPoint y: 147, endPoint x: 624, endPoint y: 140, distance: 159.8
click at [624, 140] on div "Correct! + 878 Explanation: In the provided code, we start by initializing two …" at bounding box center [532, 264] width 958 height 249
click at [625, 140] on div "Correct! + 878 Explanation: In the provided code, we start by initializing two …" at bounding box center [532, 264] width 958 height 249
click at [574, 142] on div "Correct!" at bounding box center [532, 161] width 133 height 42
click at [491, 148] on div "Correct!" at bounding box center [532, 161] width 133 height 42
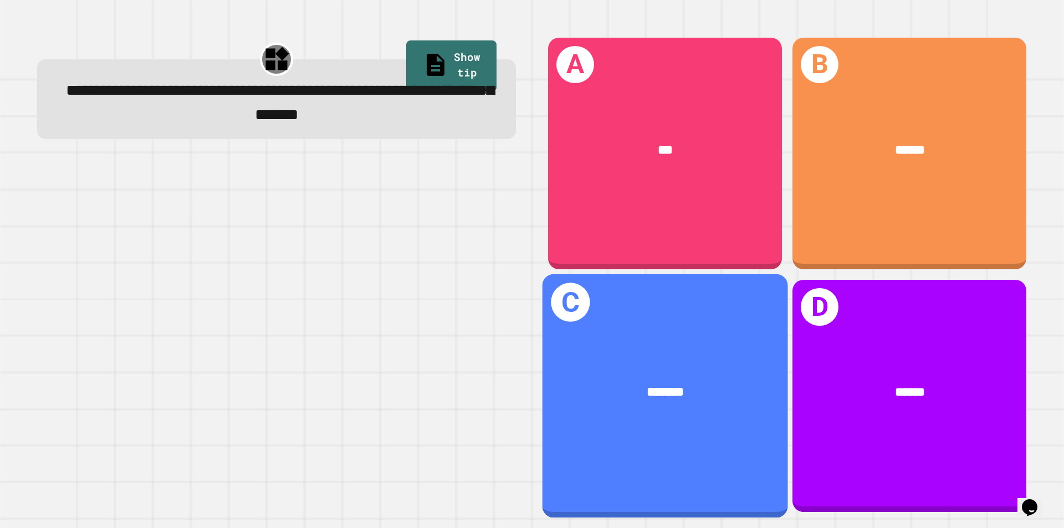
click at [699, 385] on div "*******" at bounding box center [665, 393] width 191 height 21
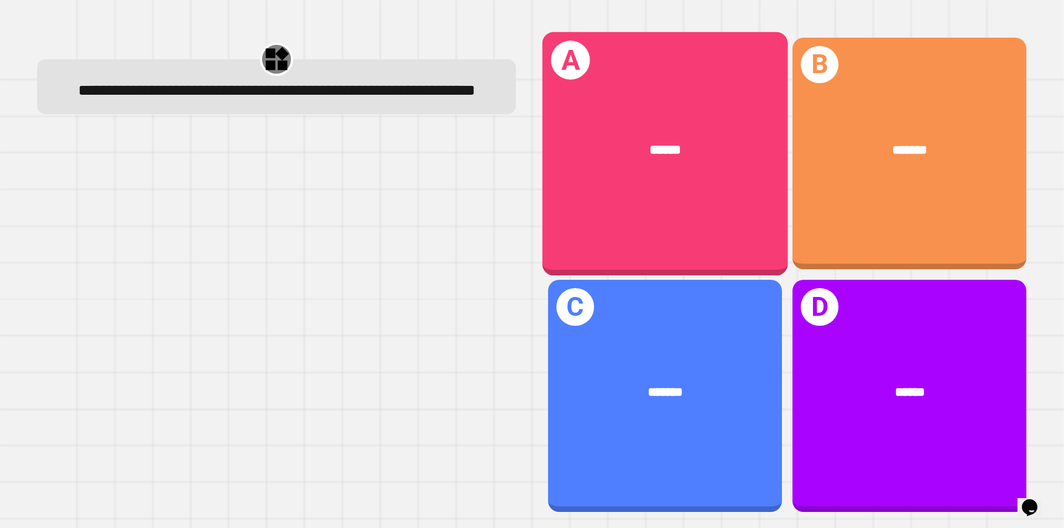
click at [653, 167] on div "******" at bounding box center [666, 150] width 246 height 74
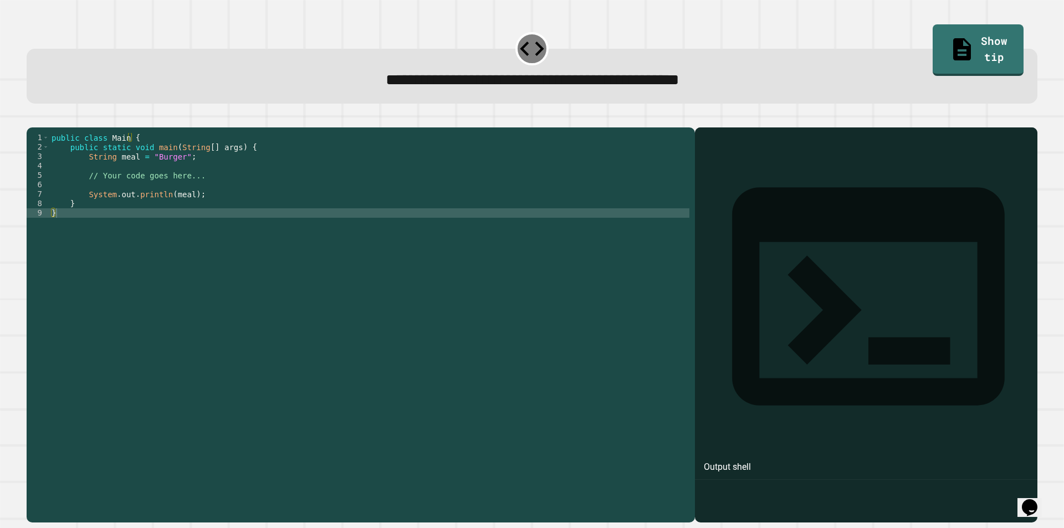
click at [159, 175] on div "public class Main { public static void main ( String [ ] args ) { String meal =…" at bounding box center [369, 312] width 640 height 358
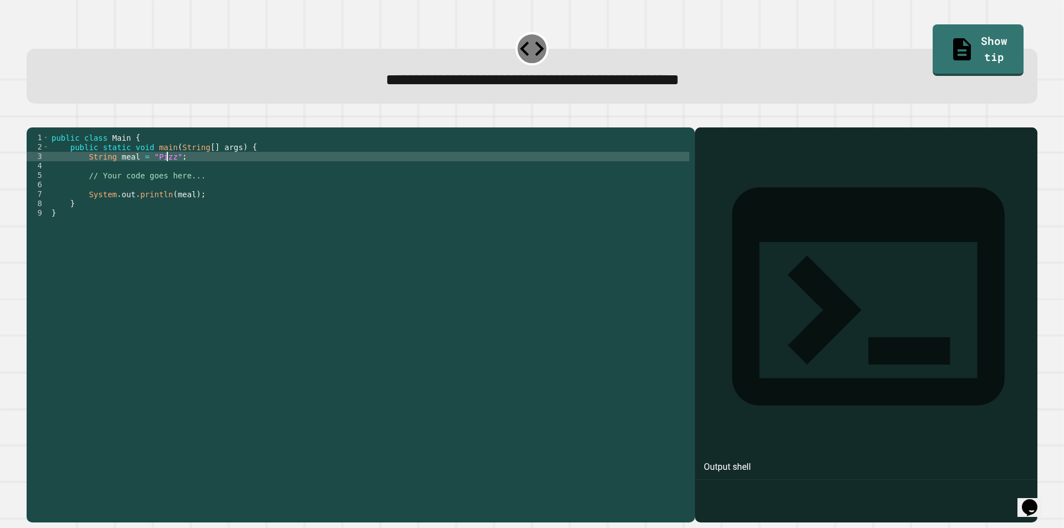
scroll to position [0, 8]
type textarea "**********"
click at [32, 119] on button "button" at bounding box center [32, 119] width 0 height 0
